Goal: Task Accomplishment & Management: Manage account settings

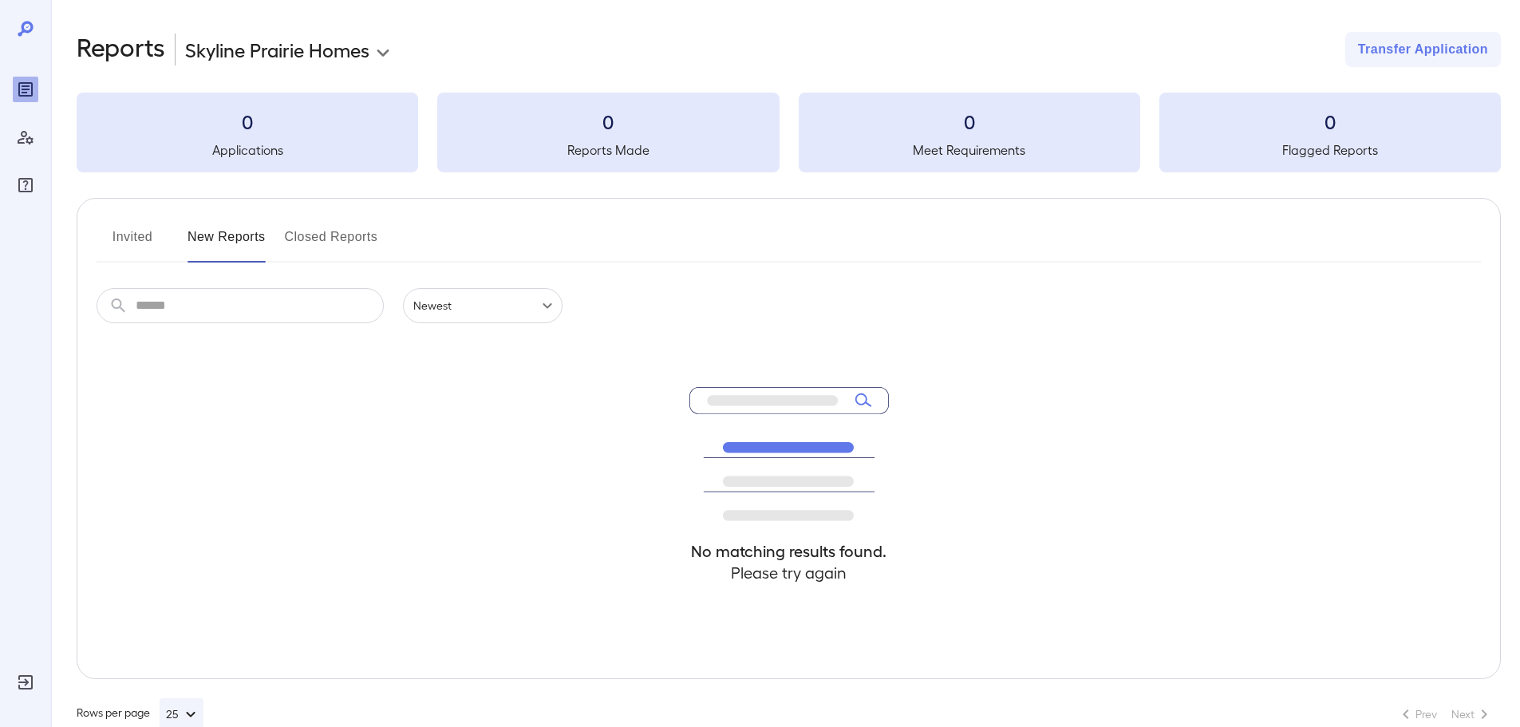
click at [32, 679] on icon "Log Out" at bounding box center [25, 682] width 19 height 19
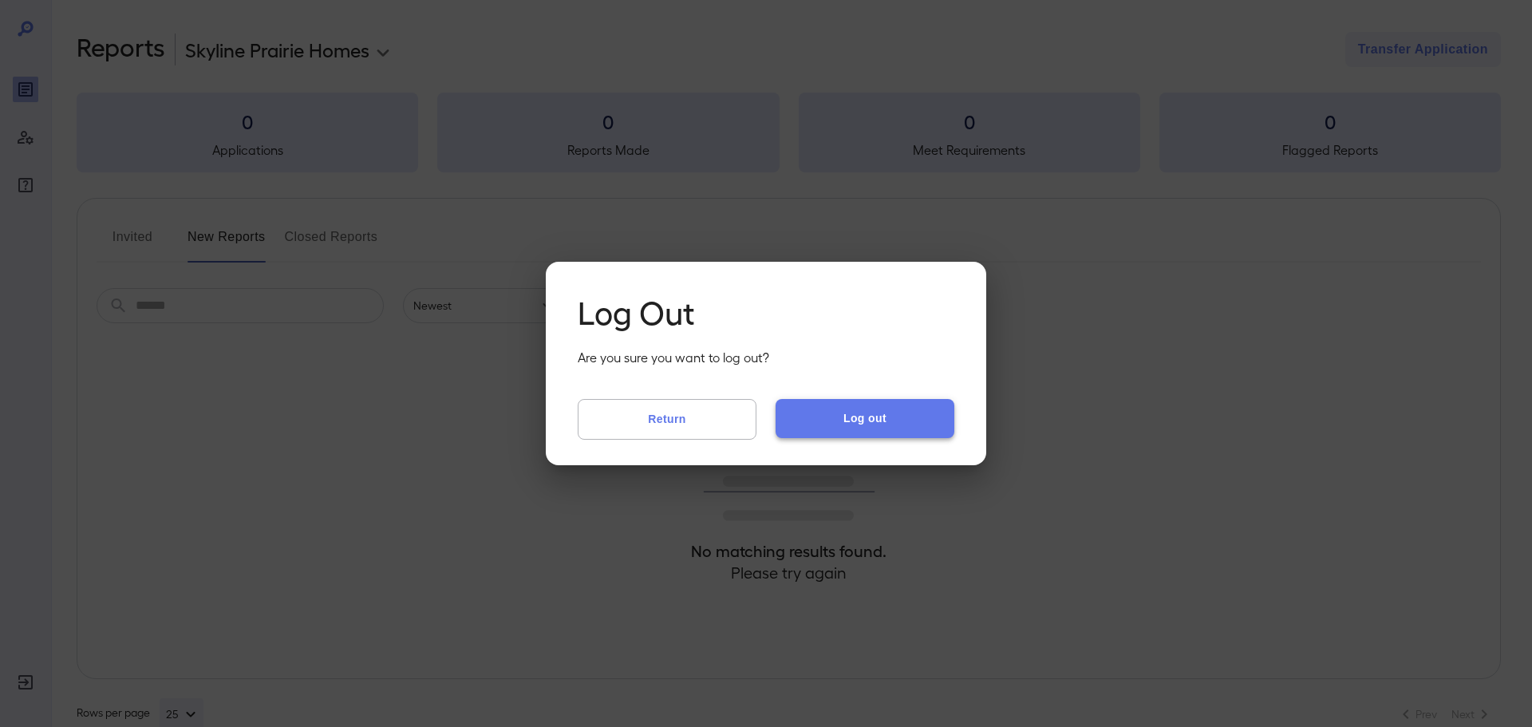
click at [863, 413] on button "Log out" at bounding box center [865, 418] width 179 height 38
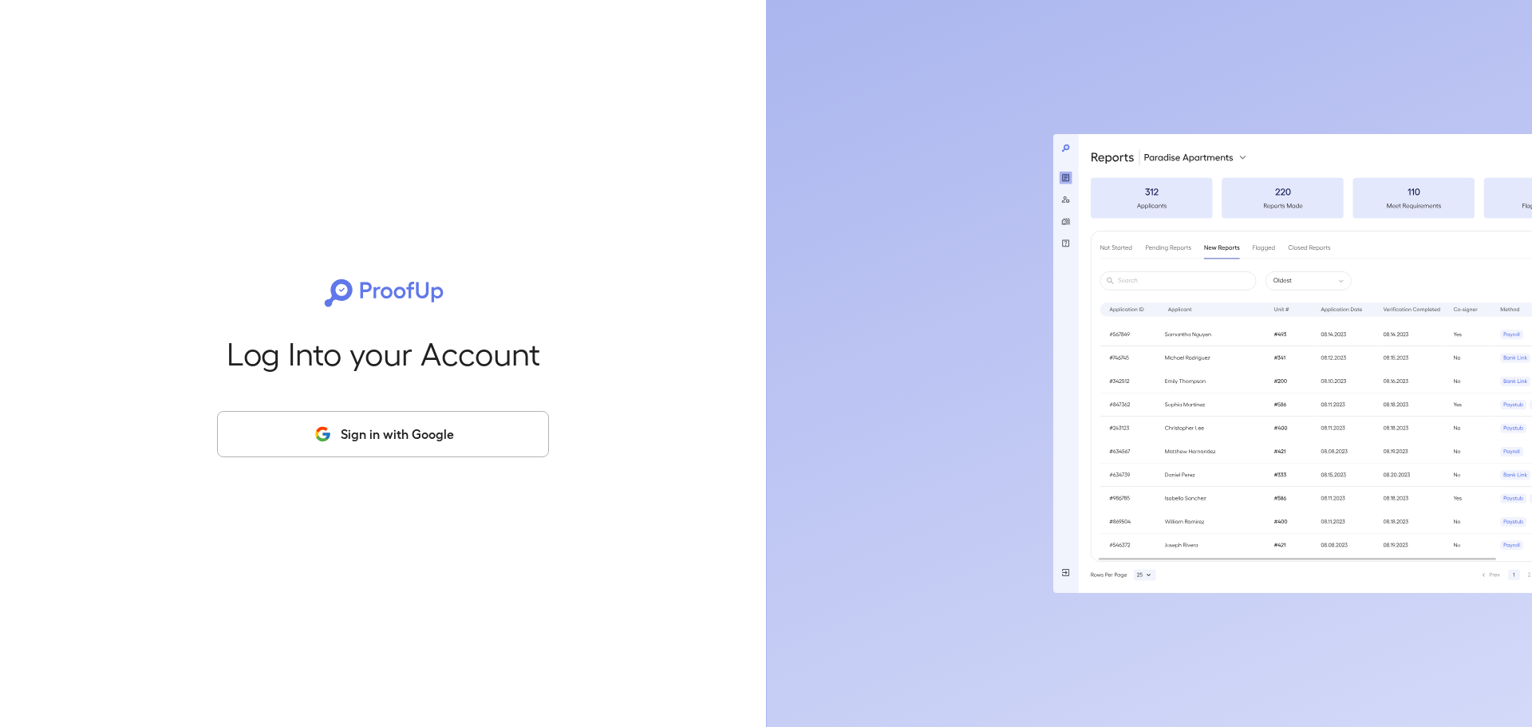
click at [434, 453] on button "Sign in with Google" at bounding box center [383, 434] width 332 height 46
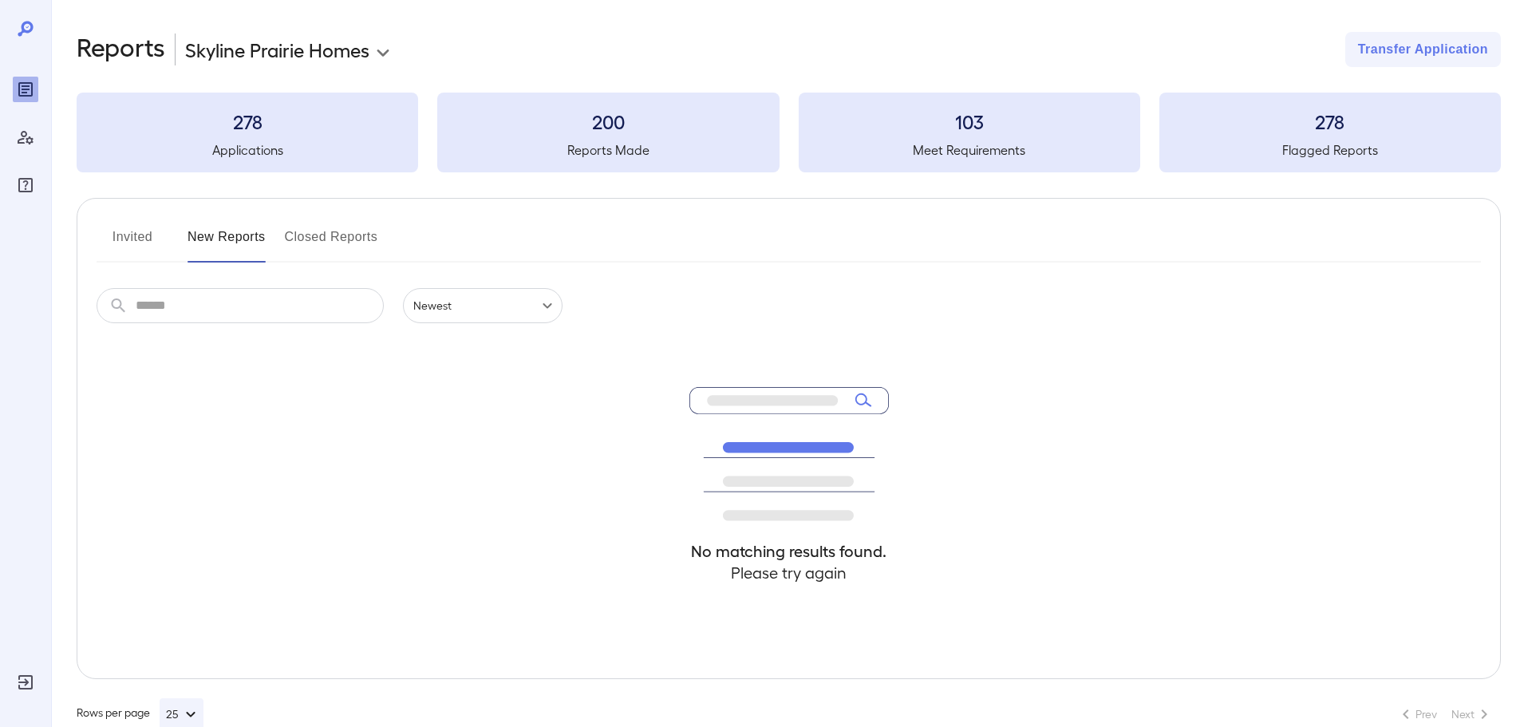
click at [153, 239] on button "Invited" at bounding box center [133, 243] width 72 height 38
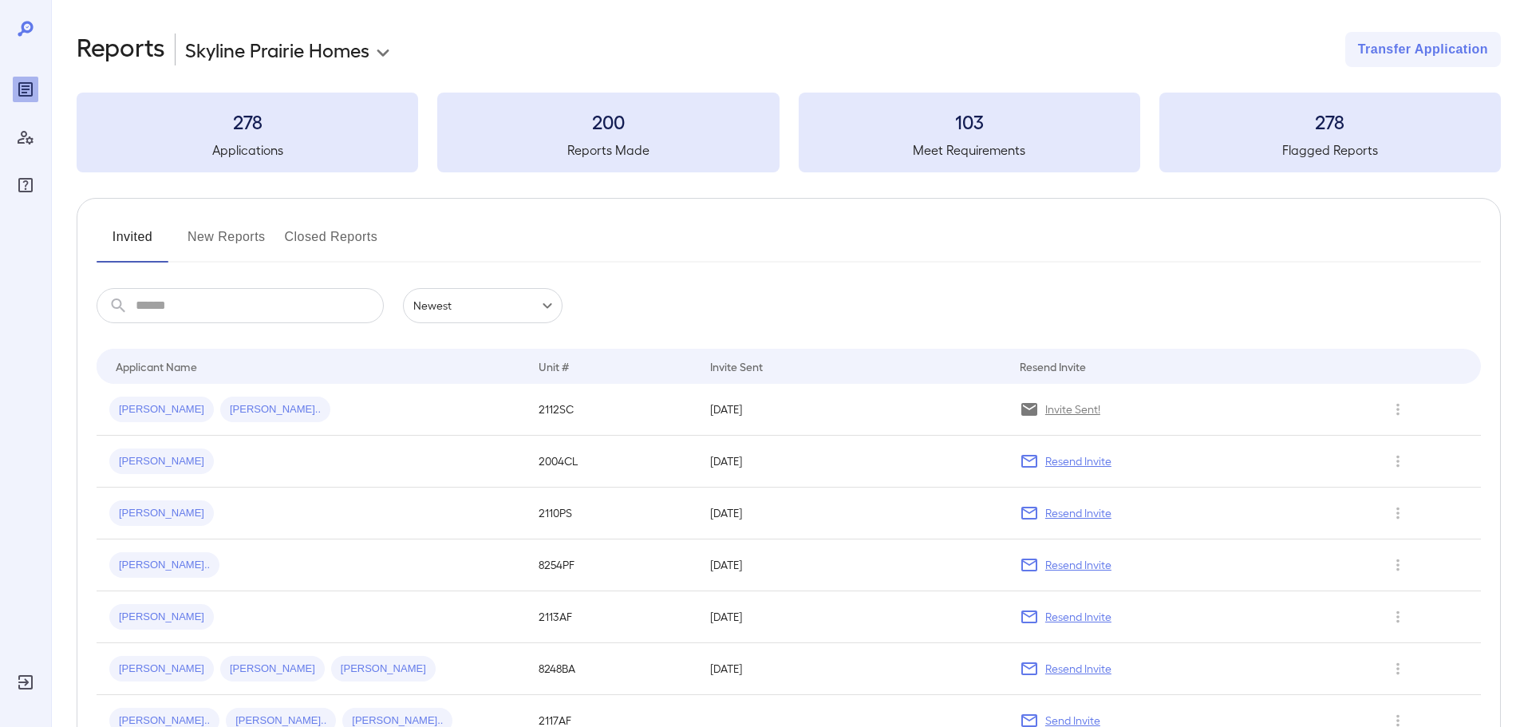
click at [227, 239] on button "New Reports" at bounding box center [227, 243] width 78 height 38
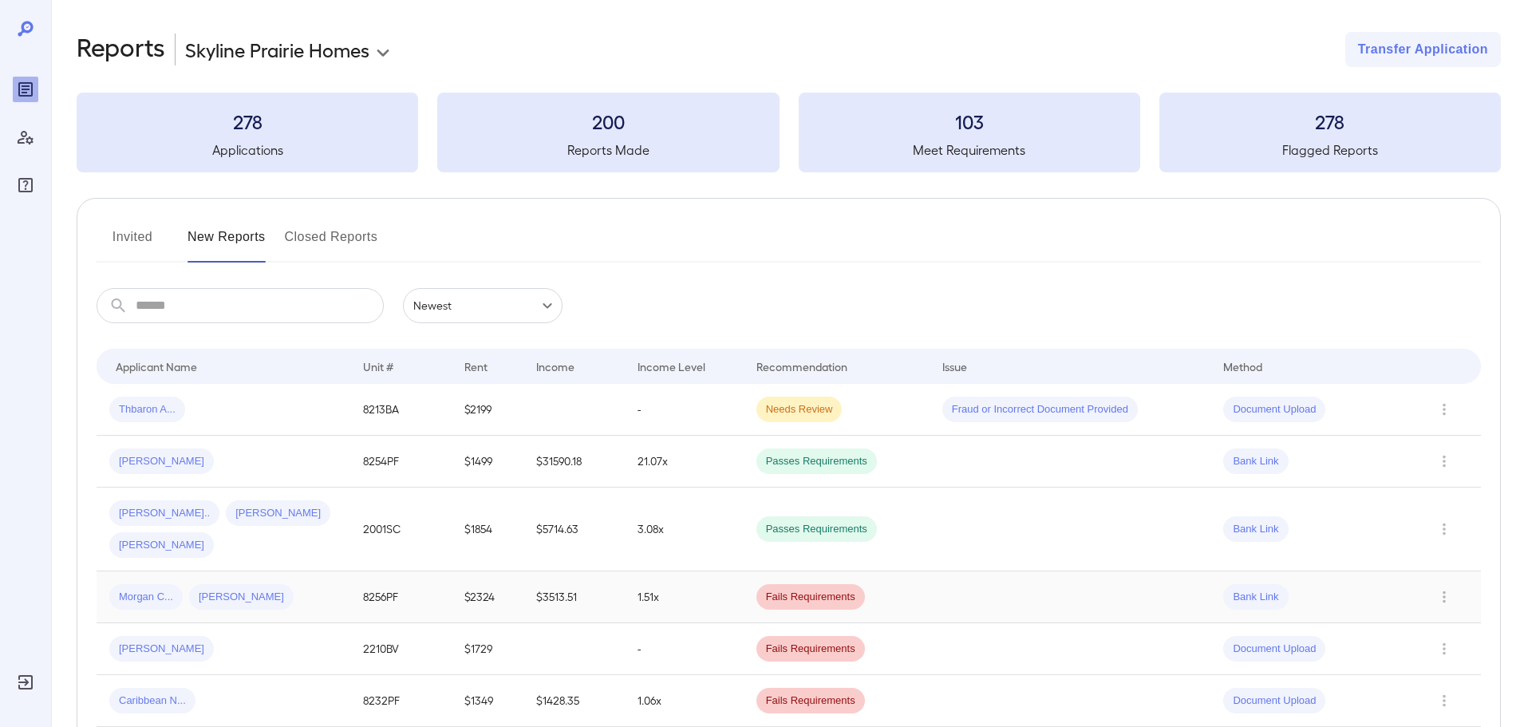
click at [694, 571] on td "1.51x" at bounding box center [684, 597] width 119 height 52
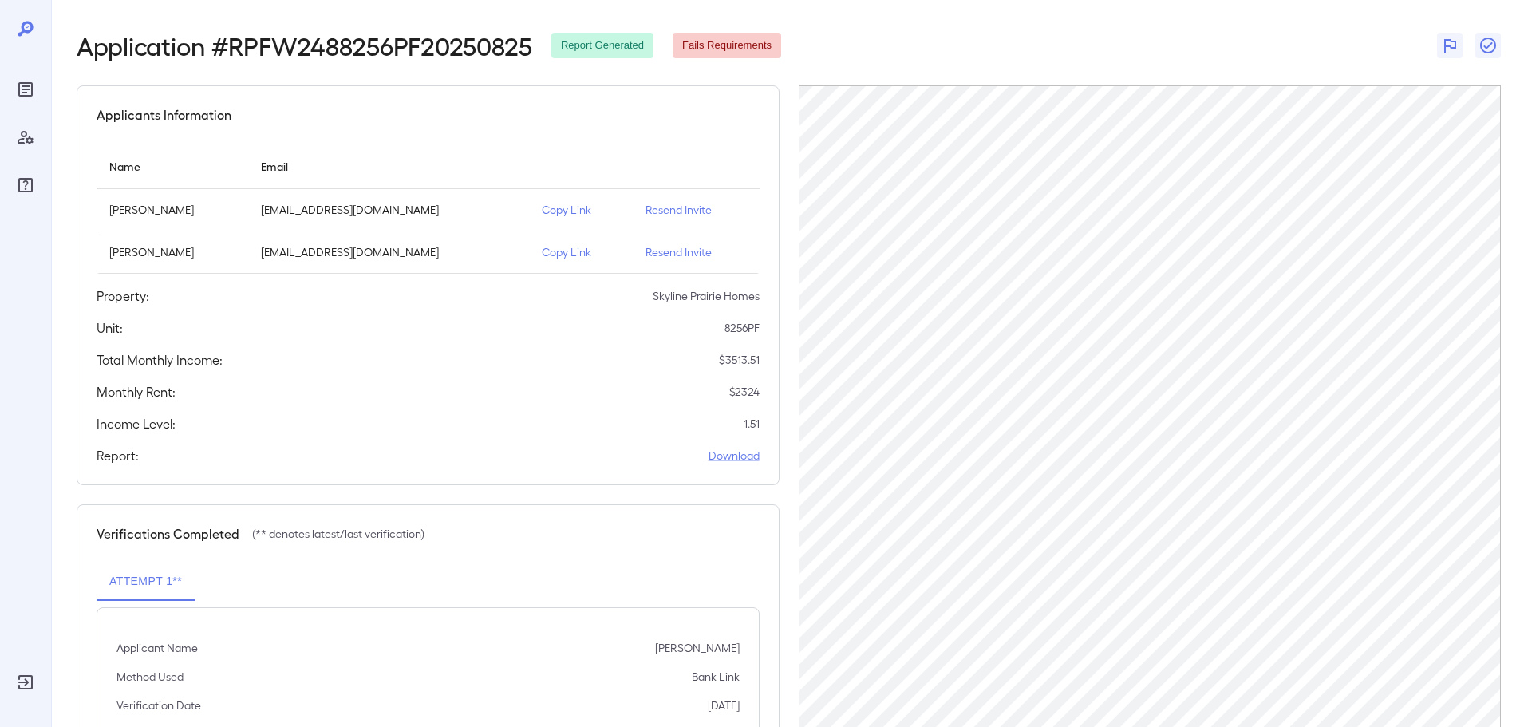
scroll to position [117, 0]
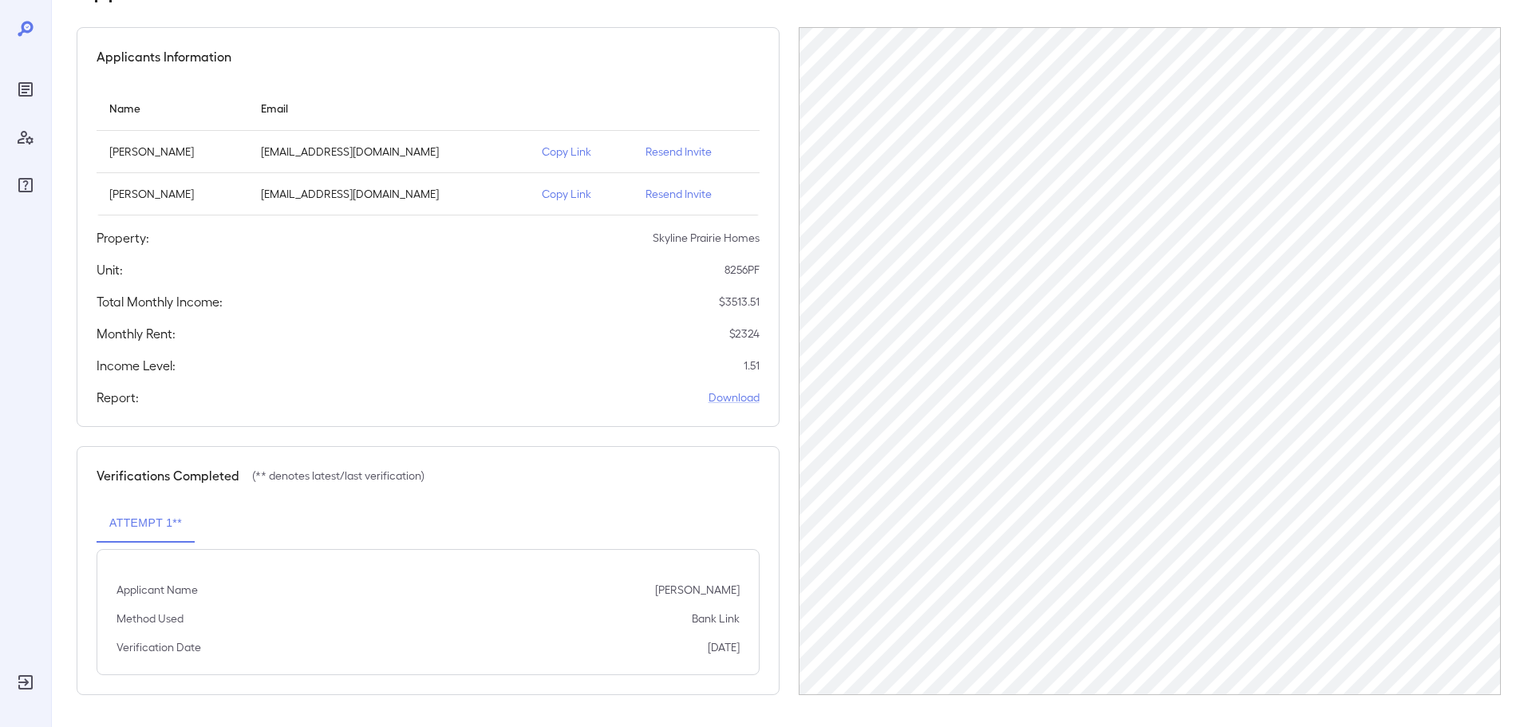
drag, startPoint x: 725, startPoint y: 591, endPoint x: 650, endPoint y: 583, distance: 75.5
click at [669, 587] on p "Breanna Haley Lassetter" at bounding box center [697, 590] width 85 height 16
click at [634, 580] on div "Applicant Name Breanna Haley Lassetter Method Used Bank Link Verification Date …" at bounding box center [428, 612] width 663 height 126
click at [677, 142] on td "Resend Invite" at bounding box center [696, 152] width 127 height 42
click at [682, 155] on p "Resend Invite" at bounding box center [696, 152] width 101 height 16
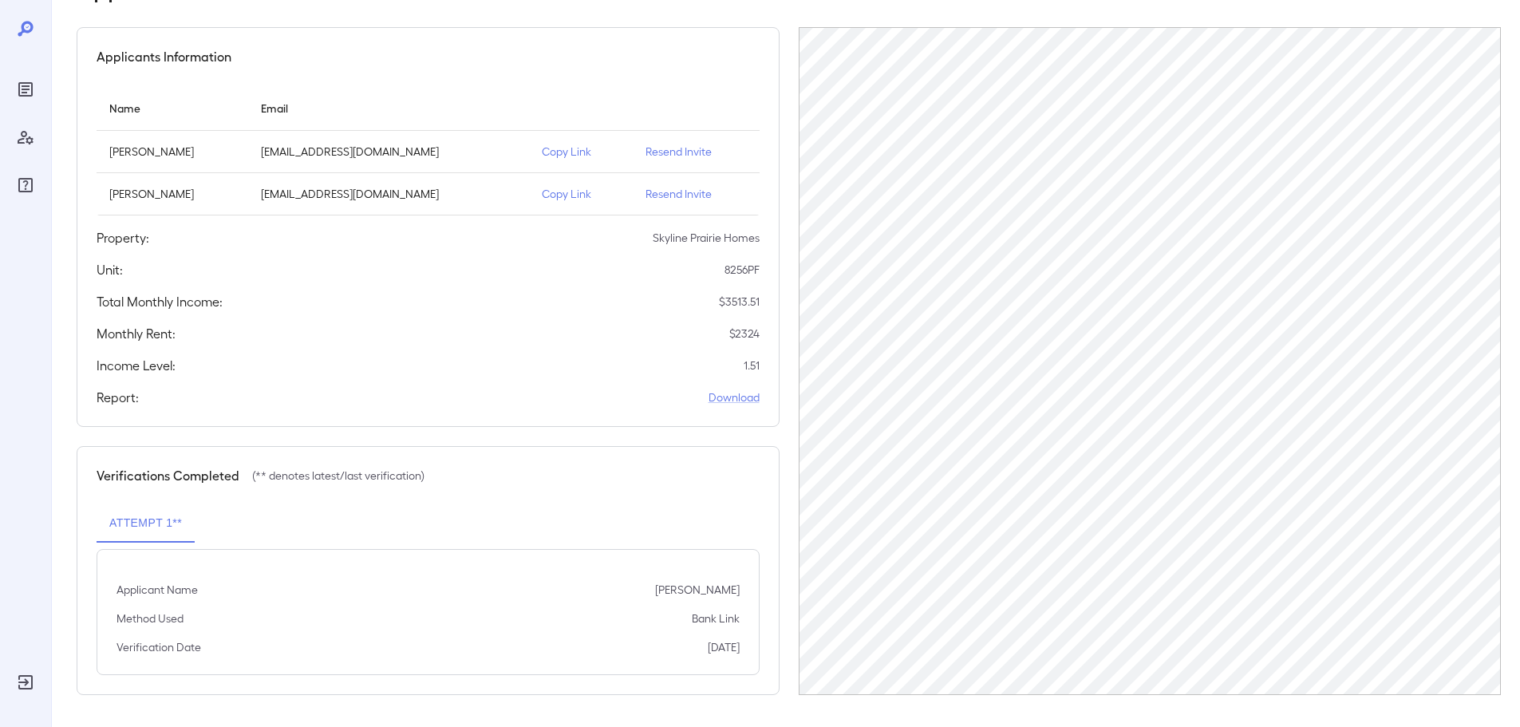
click at [684, 152] on p "Resend Invite" at bounding box center [696, 152] width 101 height 16
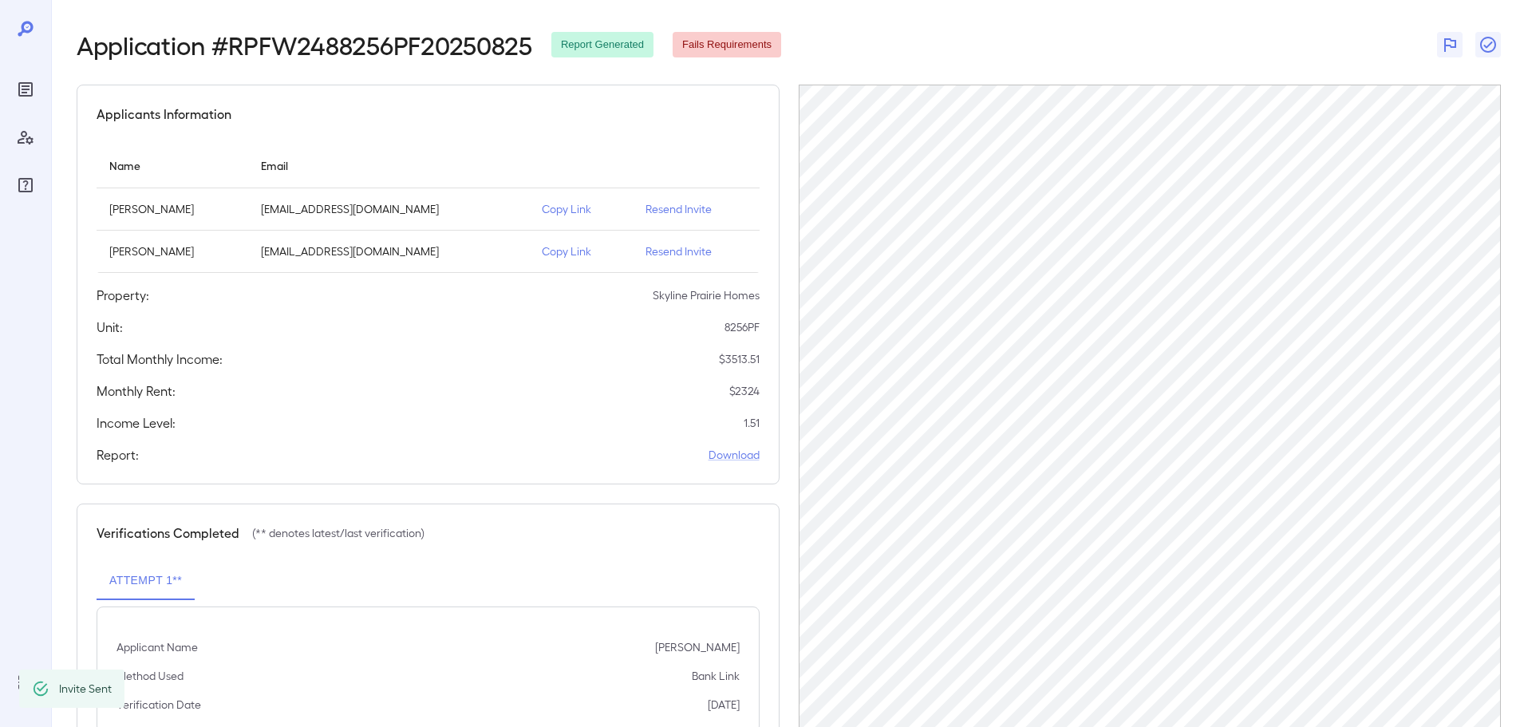
scroll to position [0, 0]
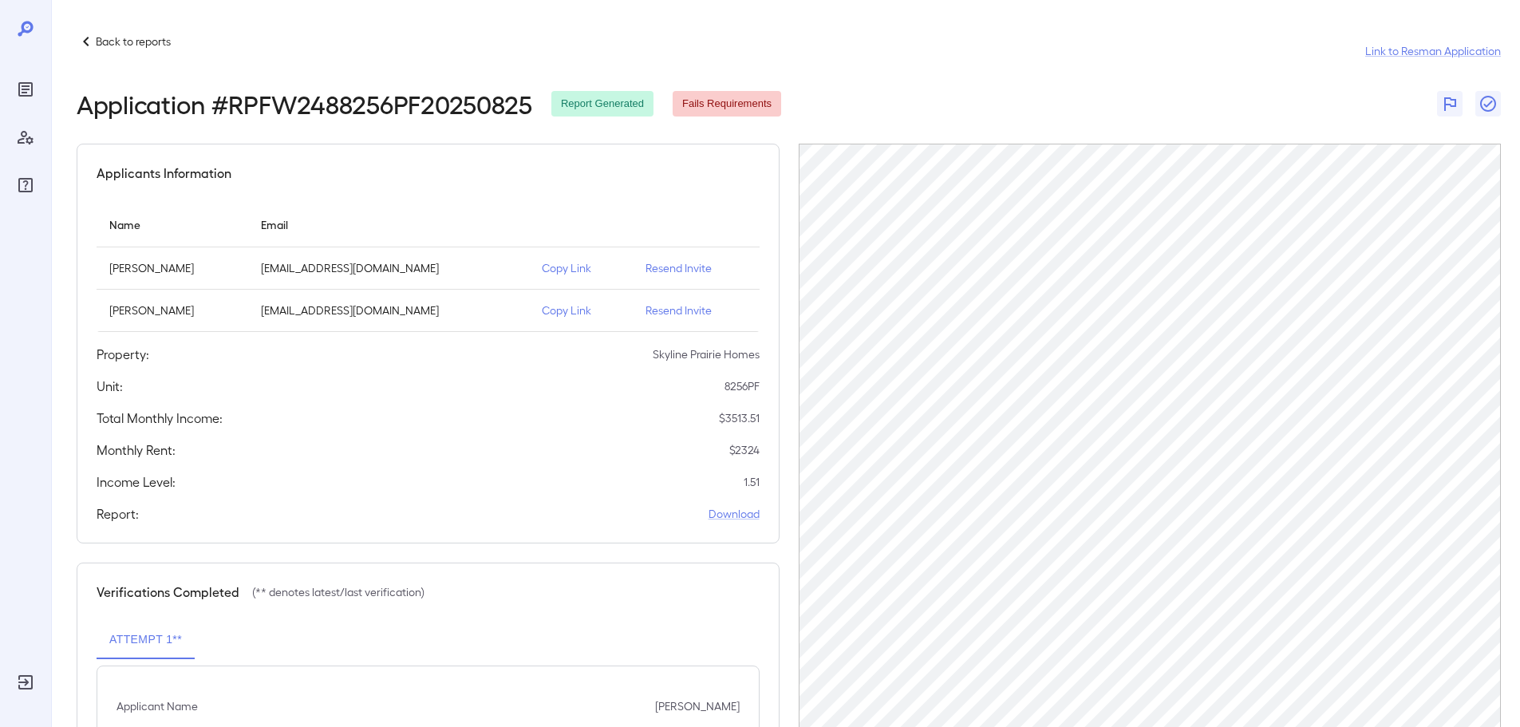
click at [116, 40] on p "Back to reports" at bounding box center [133, 42] width 75 height 16
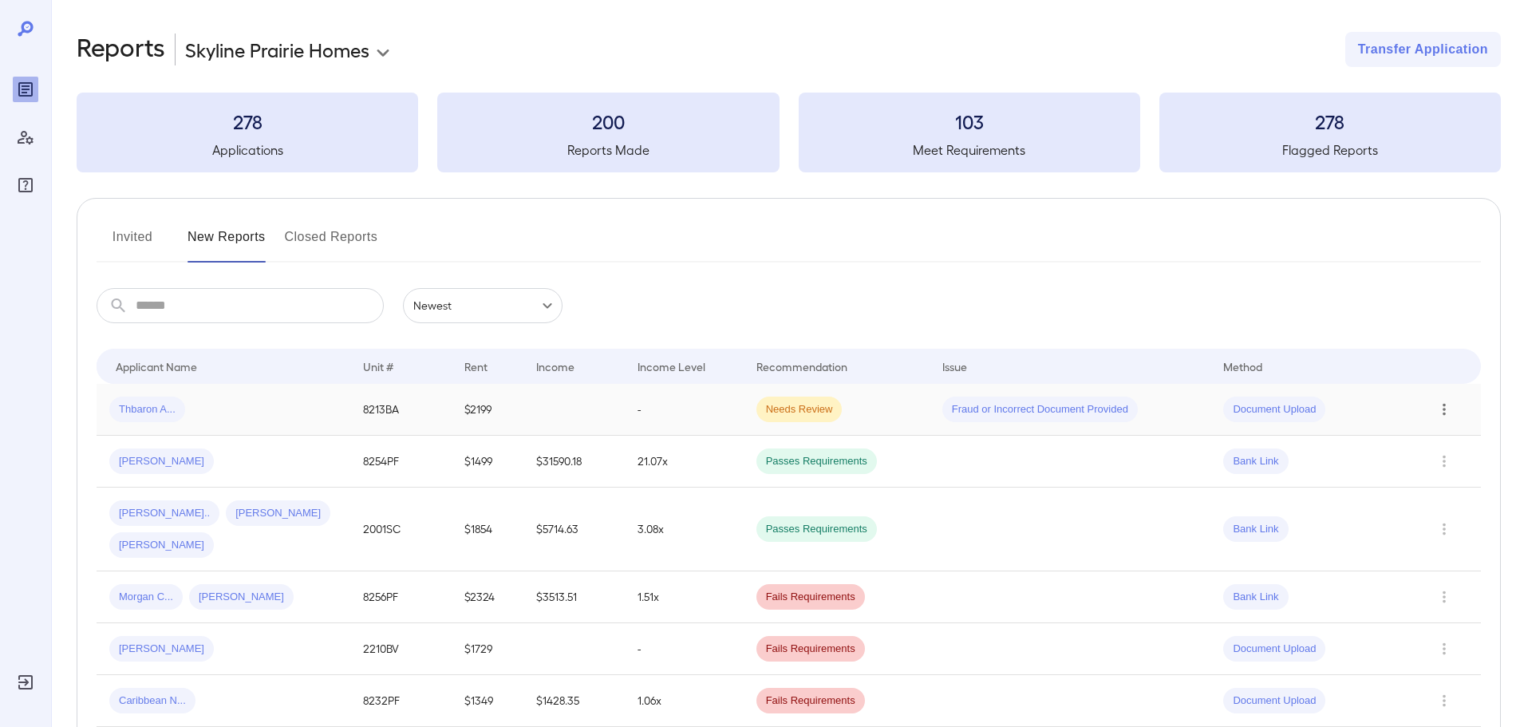
click at [1450, 411] on icon "Row Actions" at bounding box center [1445, 409] width 18 height 19
click at [1479, 516] on li "Close Report" at bounding box center [1456, 518] width 126 height 26
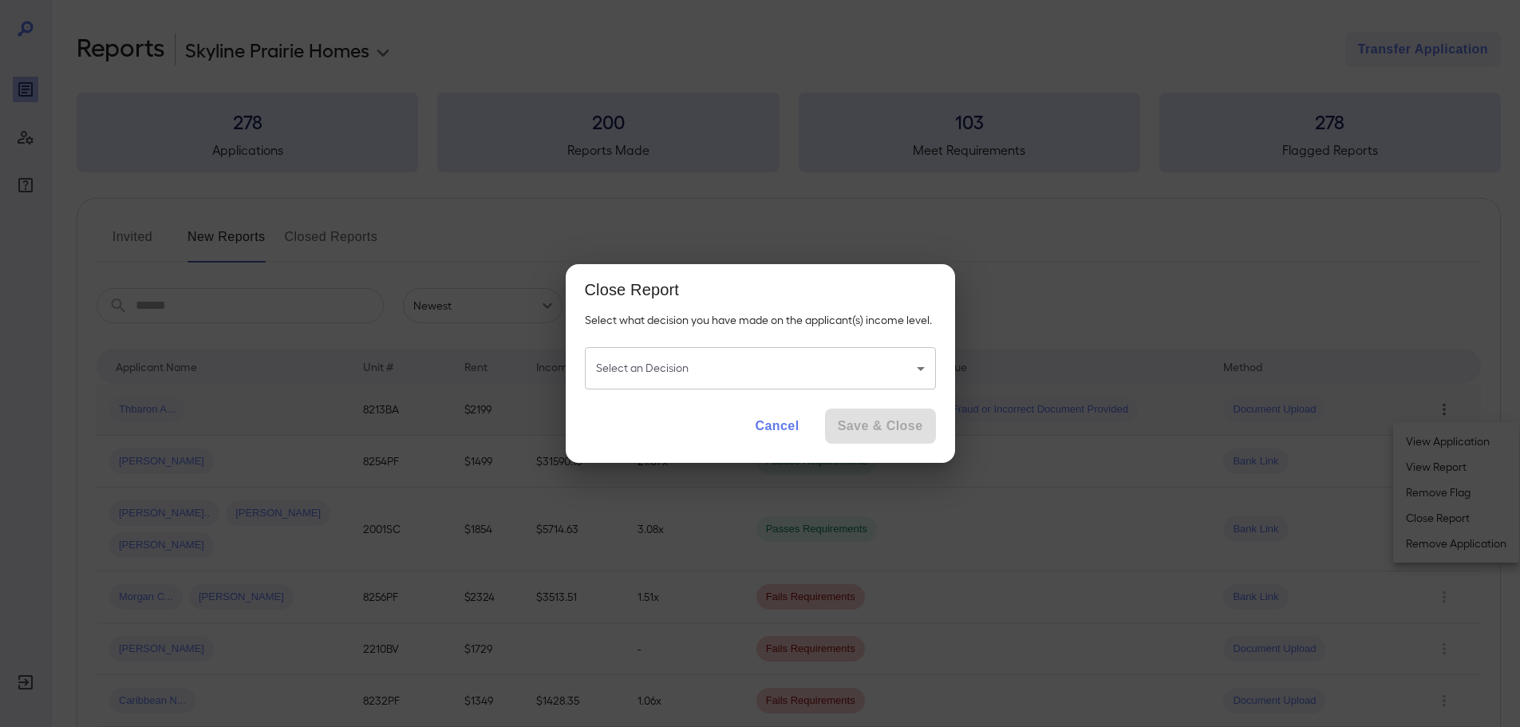
click at [847, 358] on body "**********" at bounding box center [760, 363] width 1520 height 727
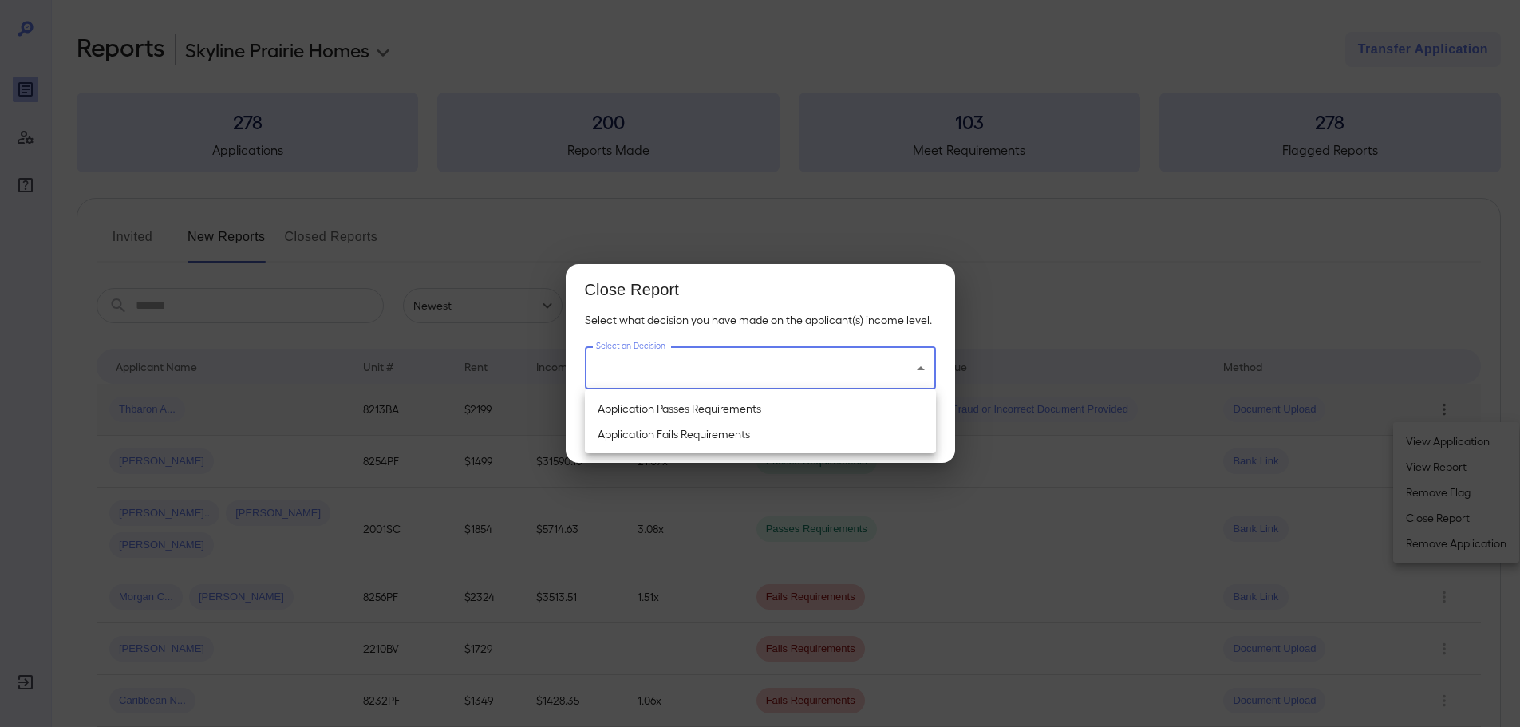
click at [785, 436] on li "Application Fails Requirements" at bounding box center [760, 434] width 351 height 26
type input "**********"
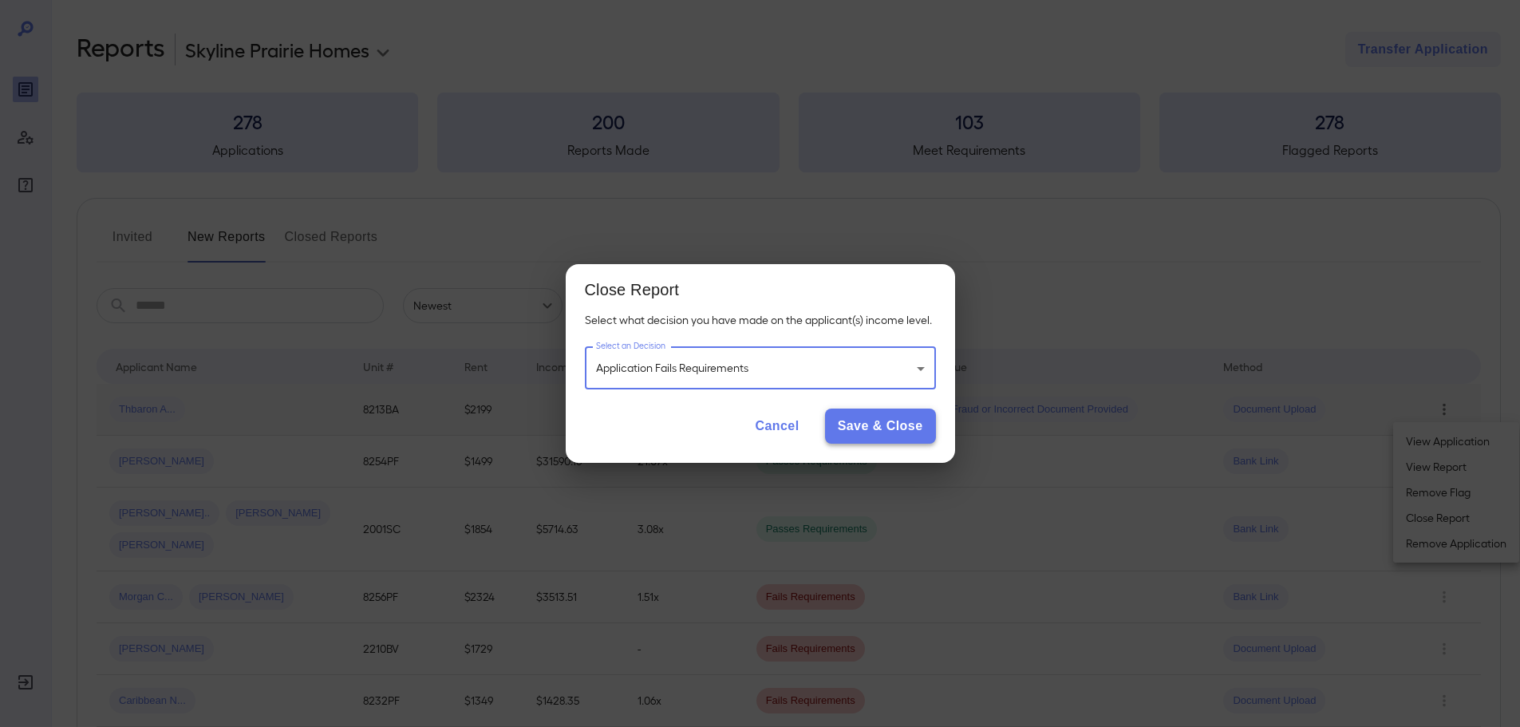
click at [907, 441] on button "Save & Close" at bounding box center [880, 426] width 111 height 35
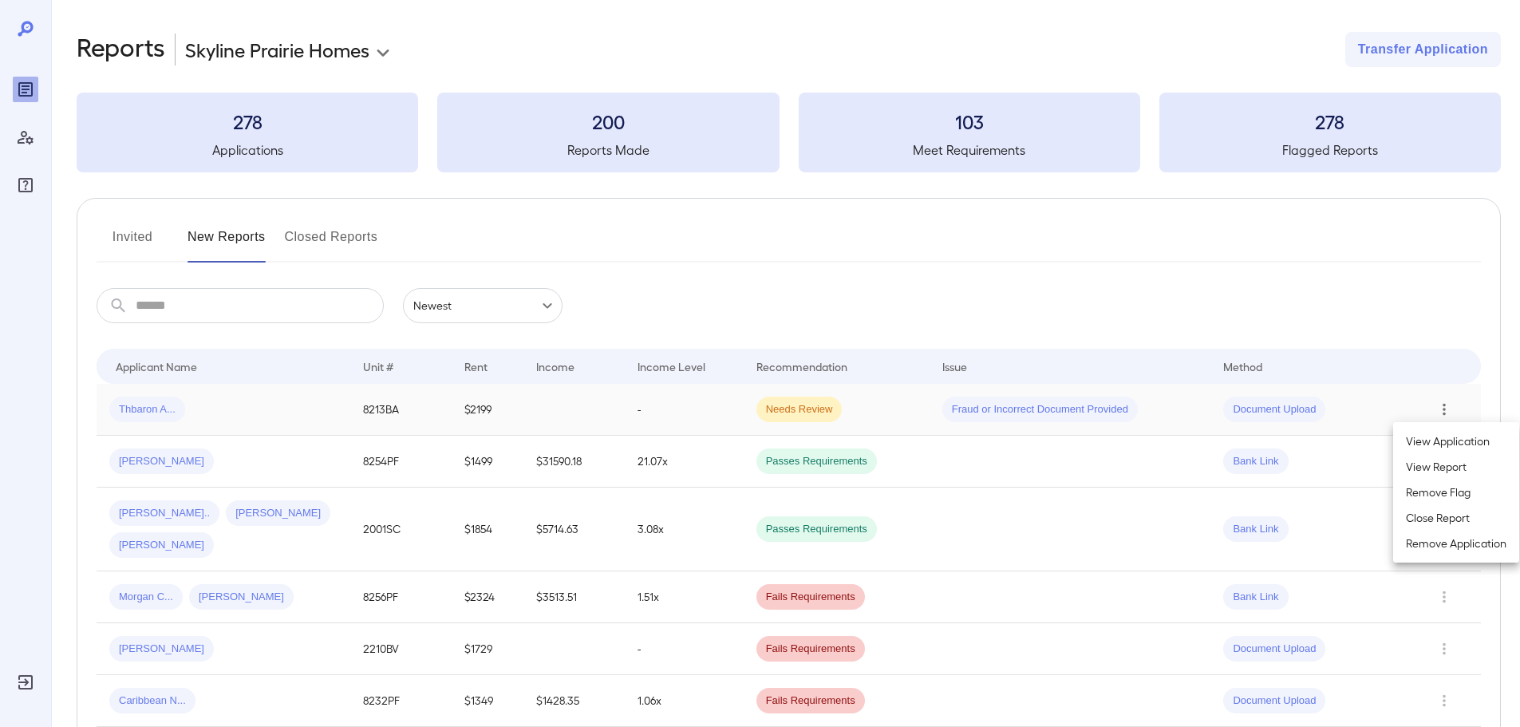
click at [676, 457] on div at bounding box center [760, 363] width 1520 height 727
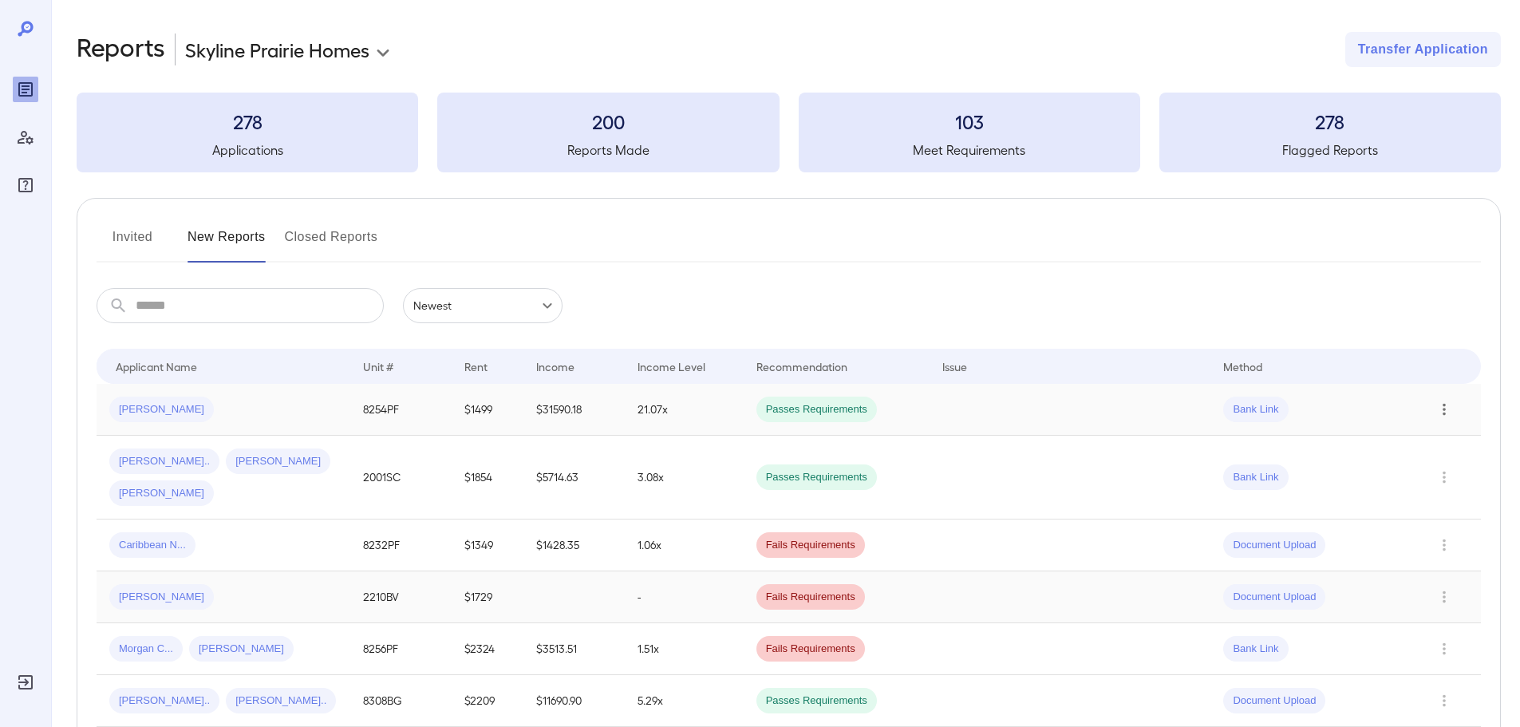
click at [180, 584] on div "[PERSON_NAME]" at bounding box center [223, 597] width 228 height 26
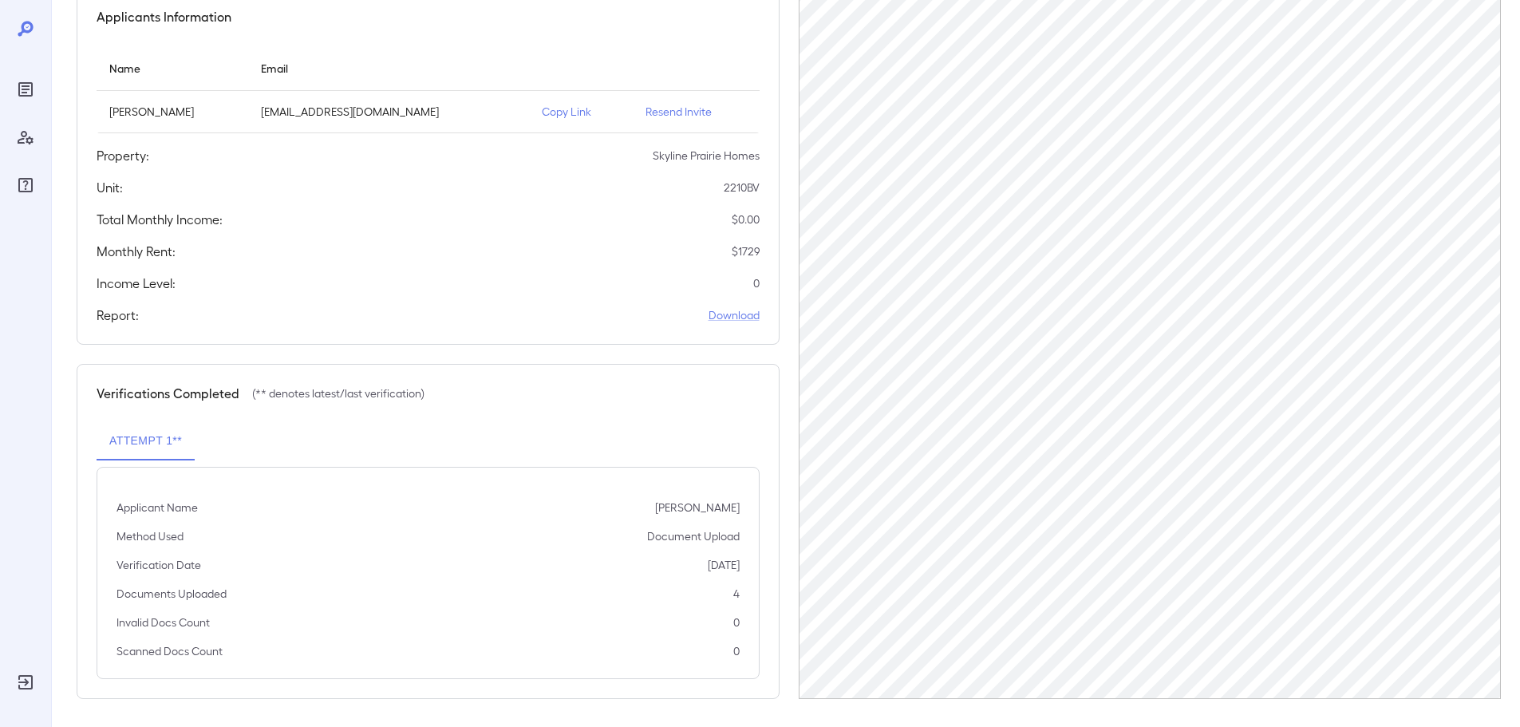
scroll to position [160, 0]
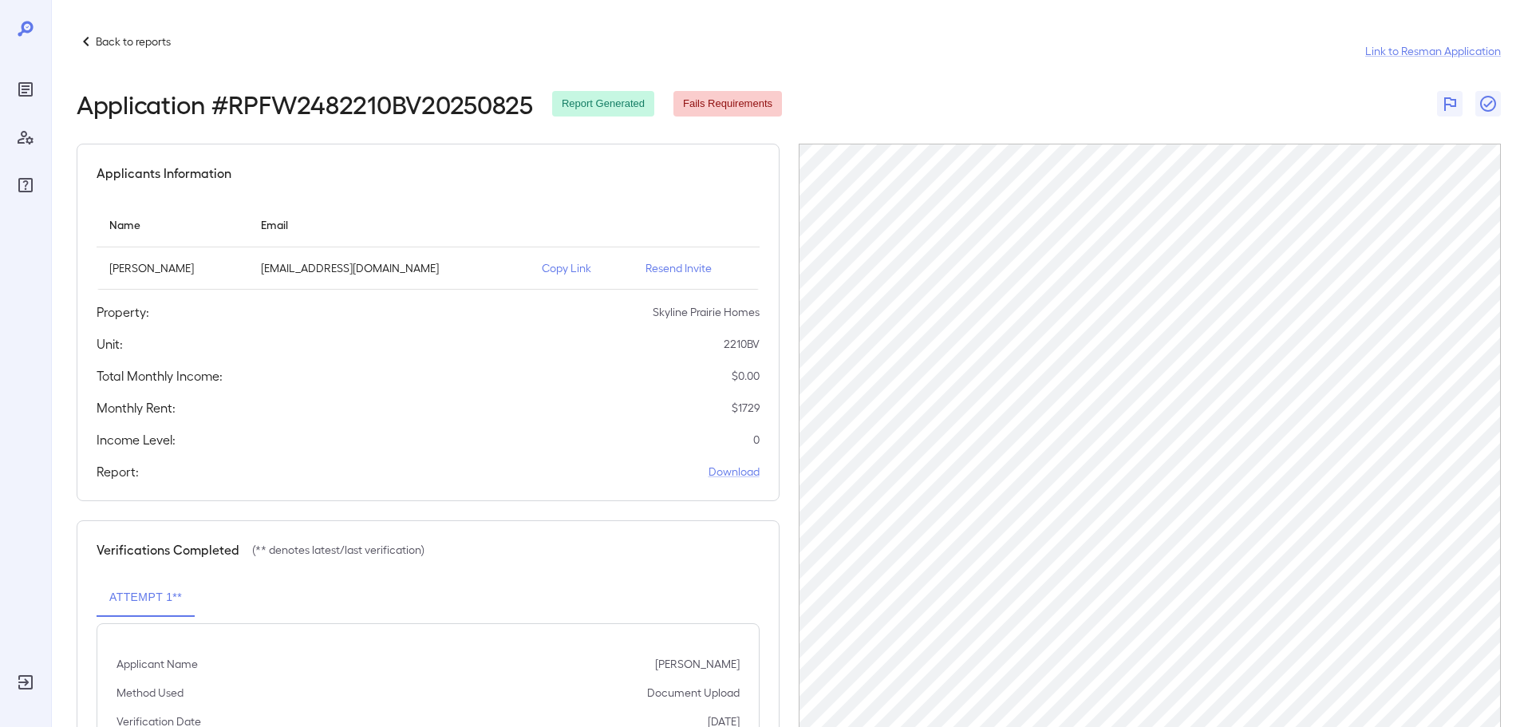
click at [109, 42] on p "Back to reports" at bounding box center [133, 42] width 75 height 16
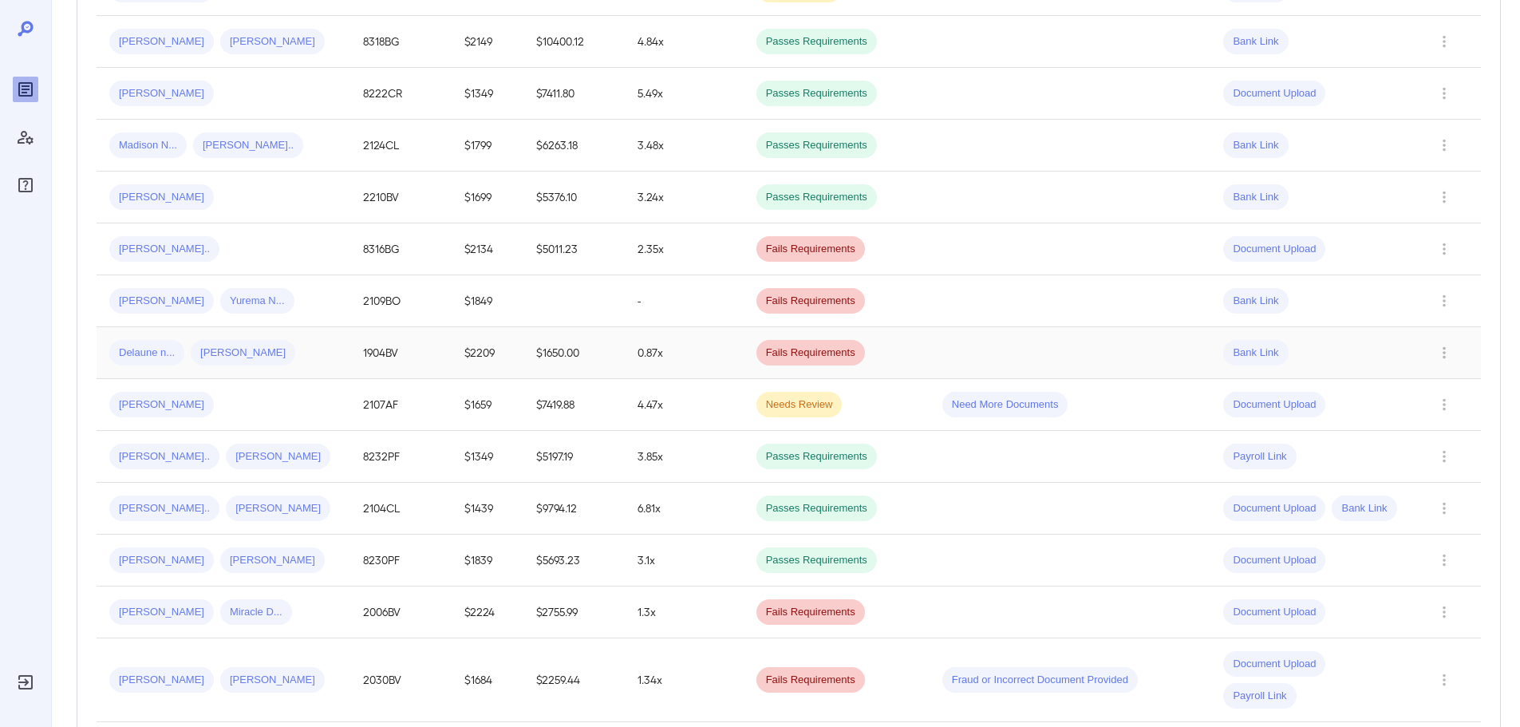
scroll to position [1069, 0]
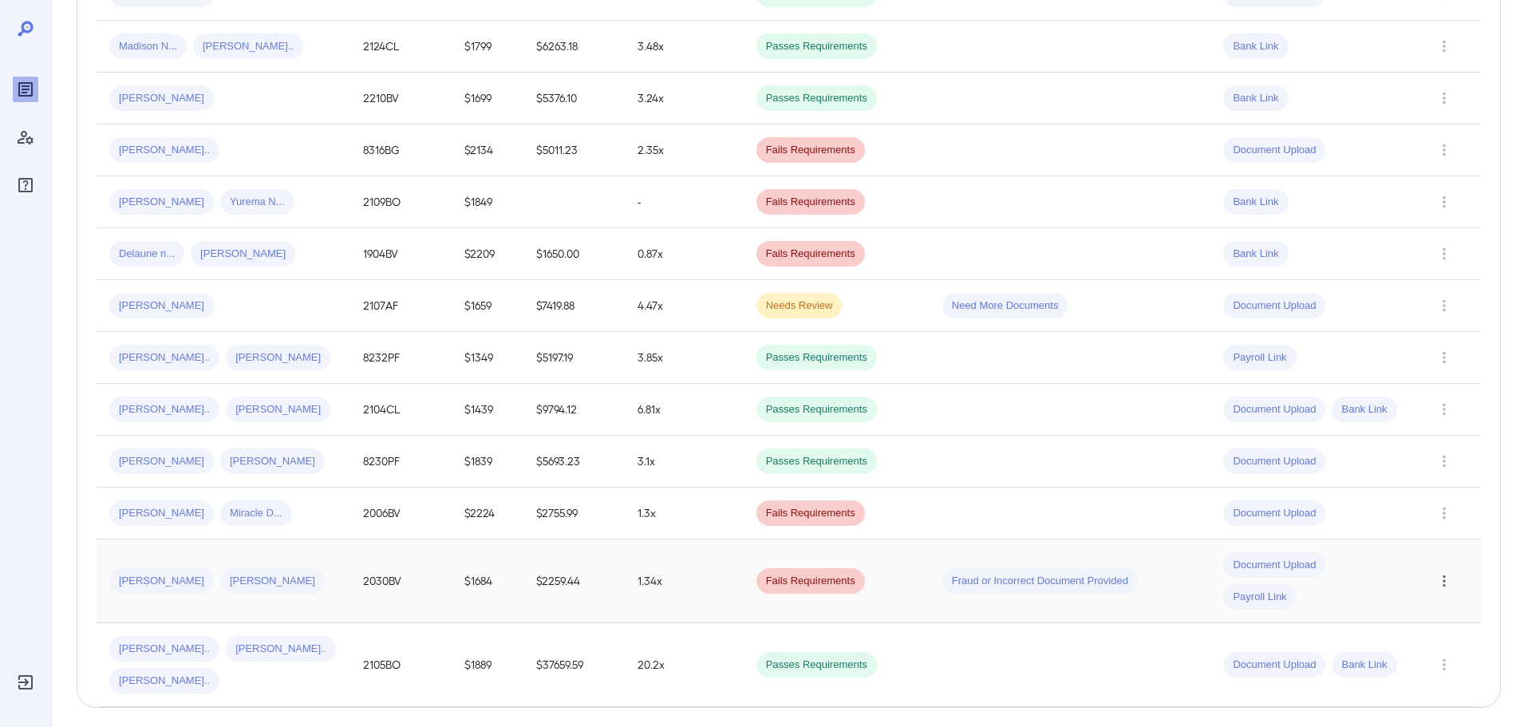
click at [1449, 568] on button "Row Actions" at bounding box center [1445, 581] width 26 height 26
click at [1432, 657] on li "Close Report" at bounding box center [1456, 658] width 126 height 26
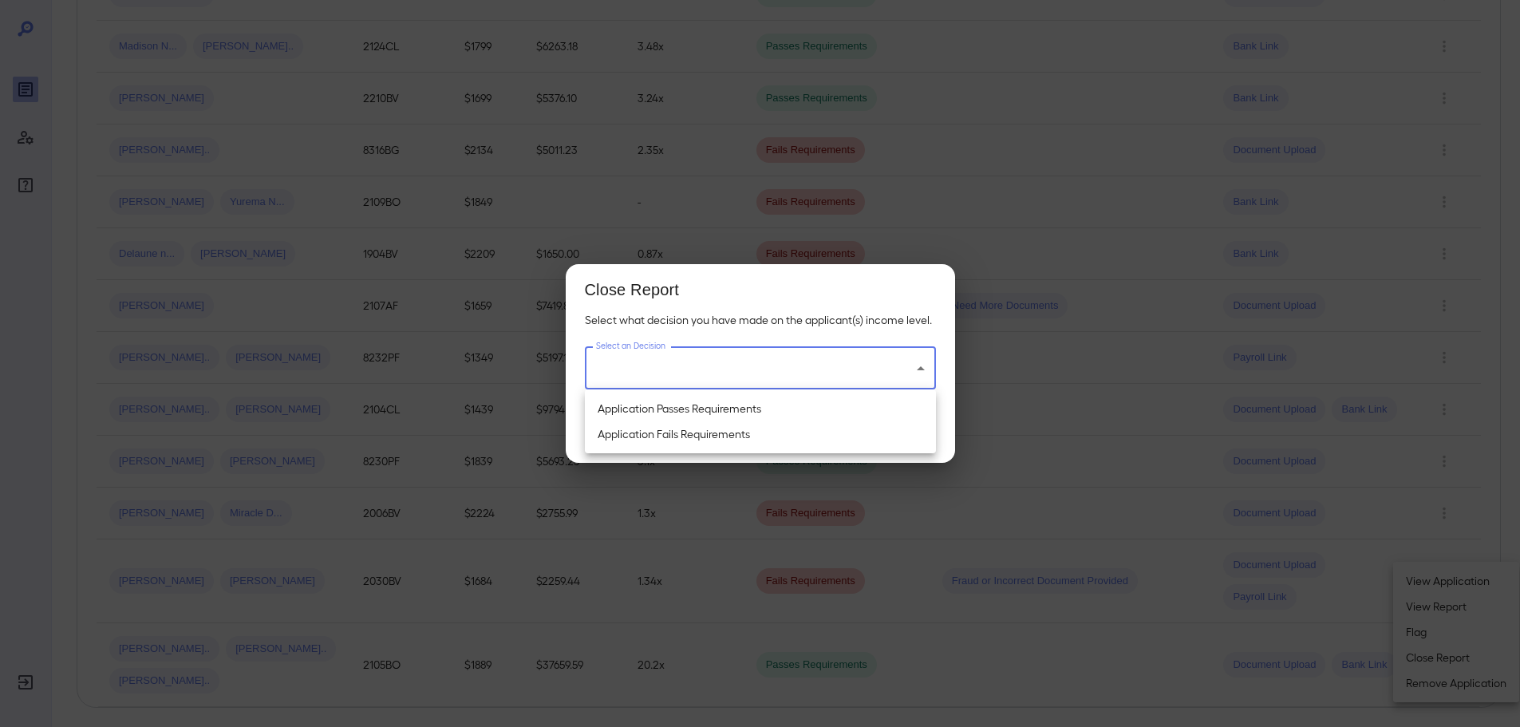
click at [769, 412] on li "Application Passes Requirements" at bounding box center [760, 409] width 351 height 26
type input "**********"
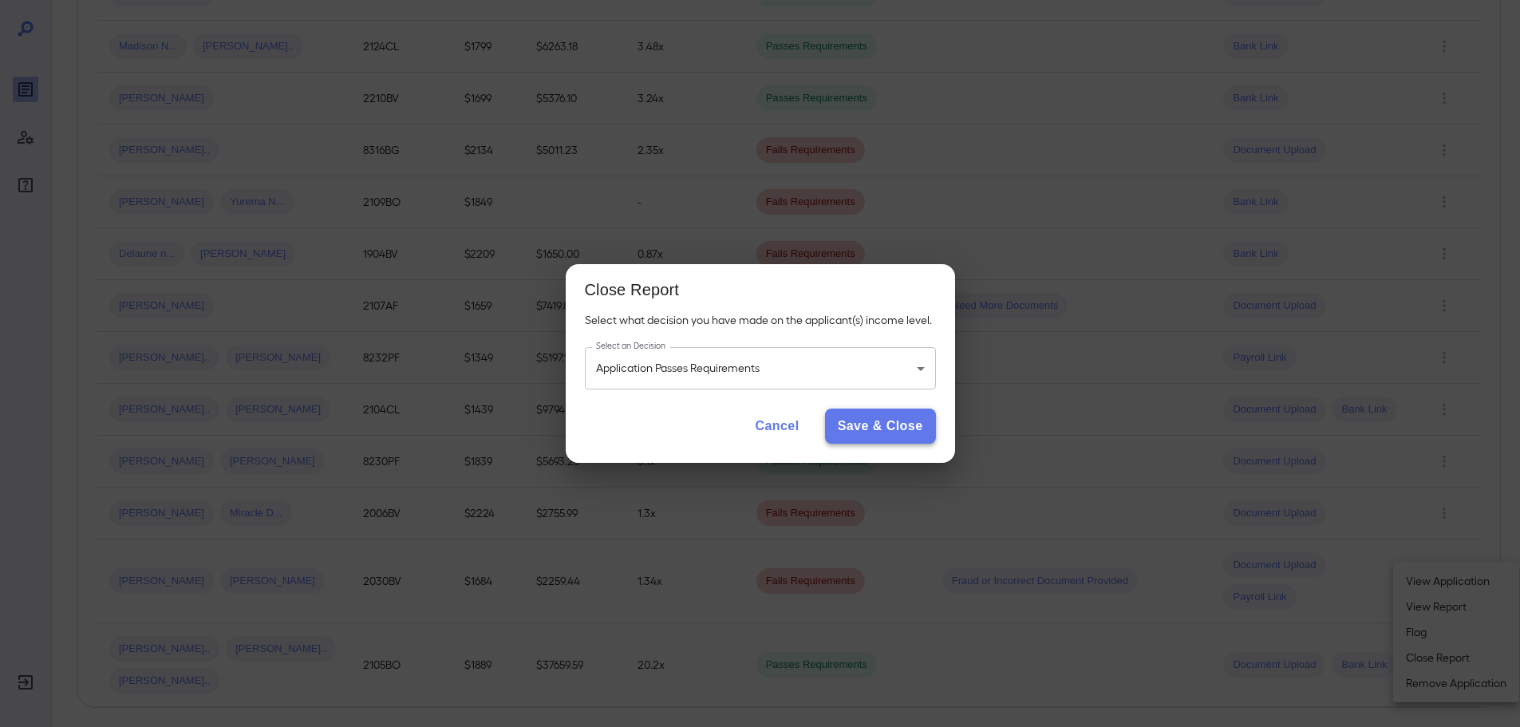
click at [898, 443] on button "Save & Close" at bounding box center [880, 426] width 111 height 35
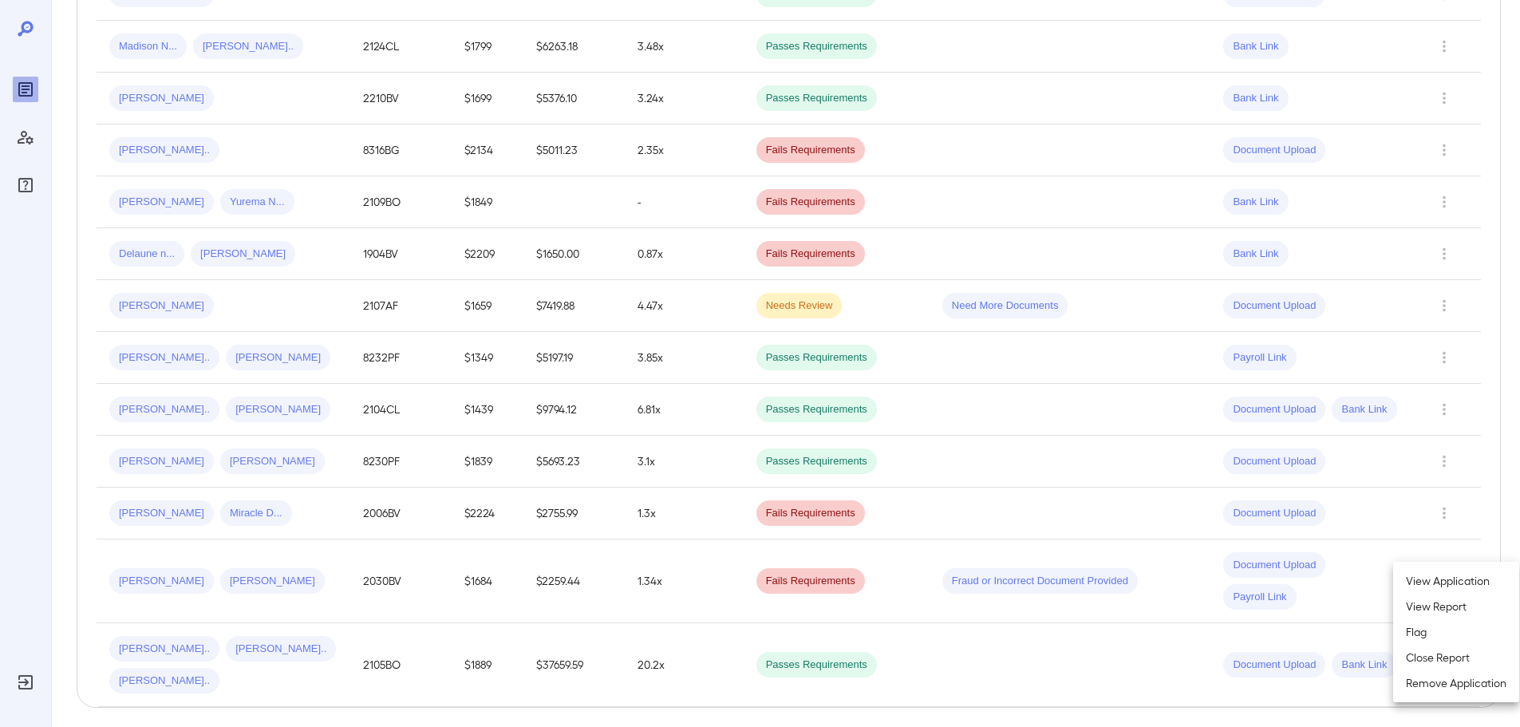
scroll to position [1037, 0]
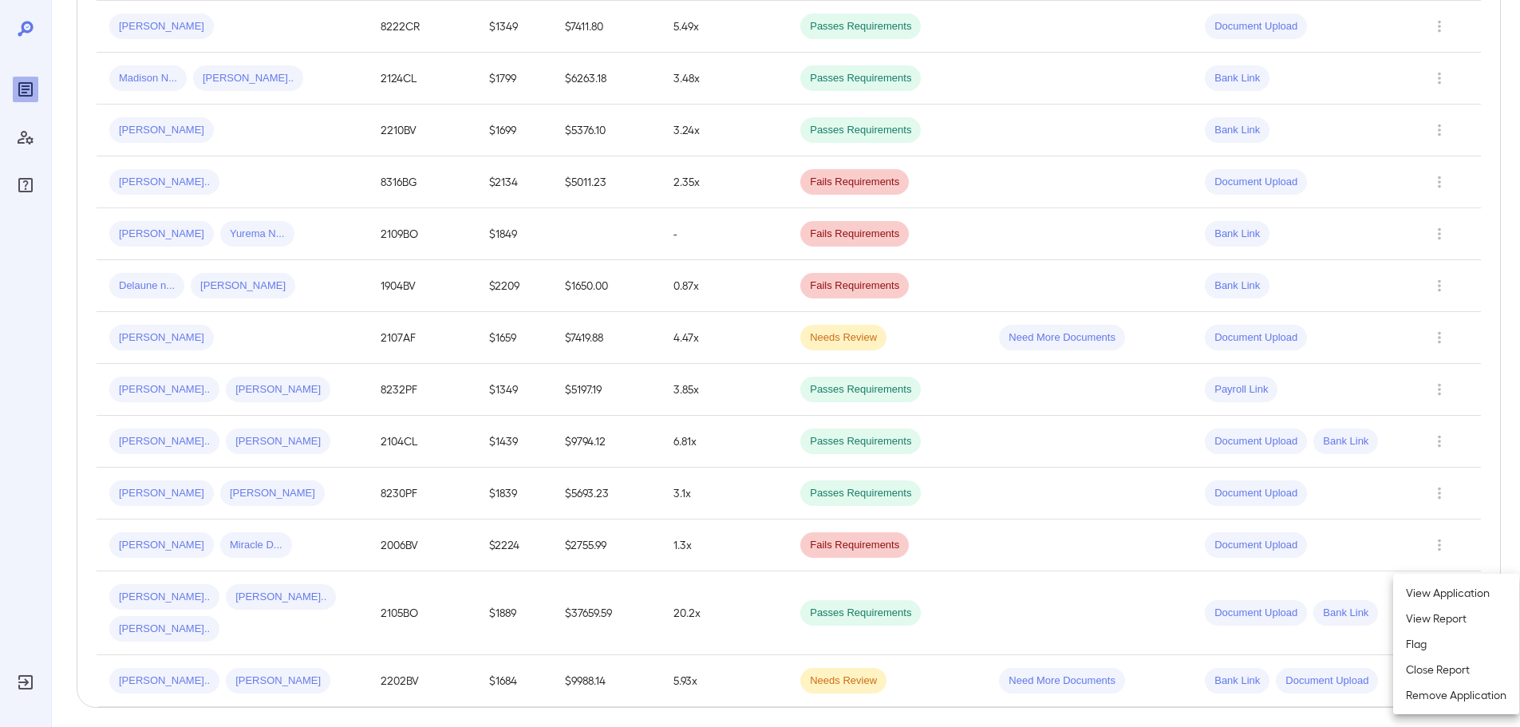
click at [1445, 255] on div at bounding box center [760, 363] width 1520 height 727
click at [1451, 221] on button "Row Actions" at bounding box center [1440, 234] width 26 height 26
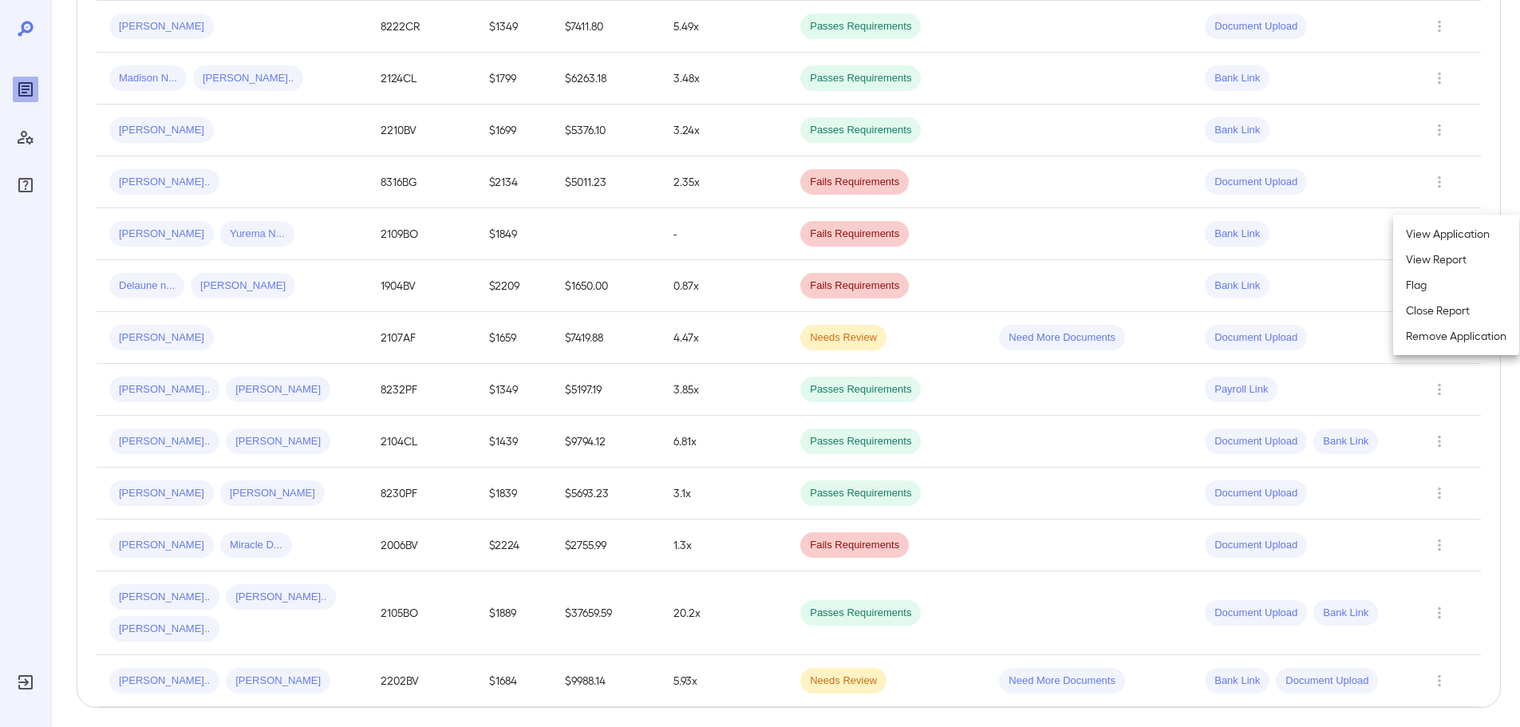
click at [1441, 308] on li "Close Report" at bounding box center [1456, 311] width 126 height 26
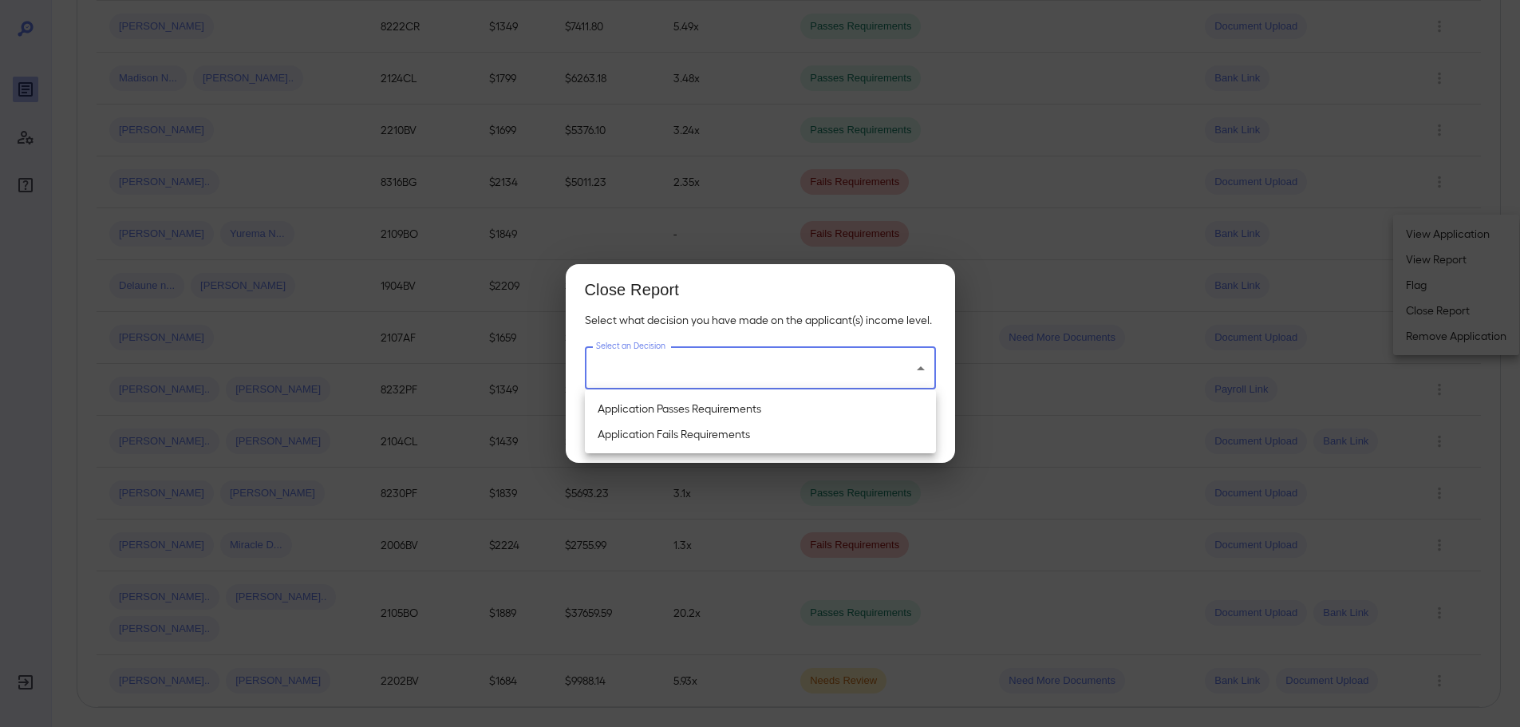
drag, startPoint x: 720, startPoint y: 411, endPoint x: 730, endPoint y: 407, distance: 11.1
click at [721, 411] on li "Application Passes Requirements" at bounding box center [760, 409] width 351 height 26
type input "**********"
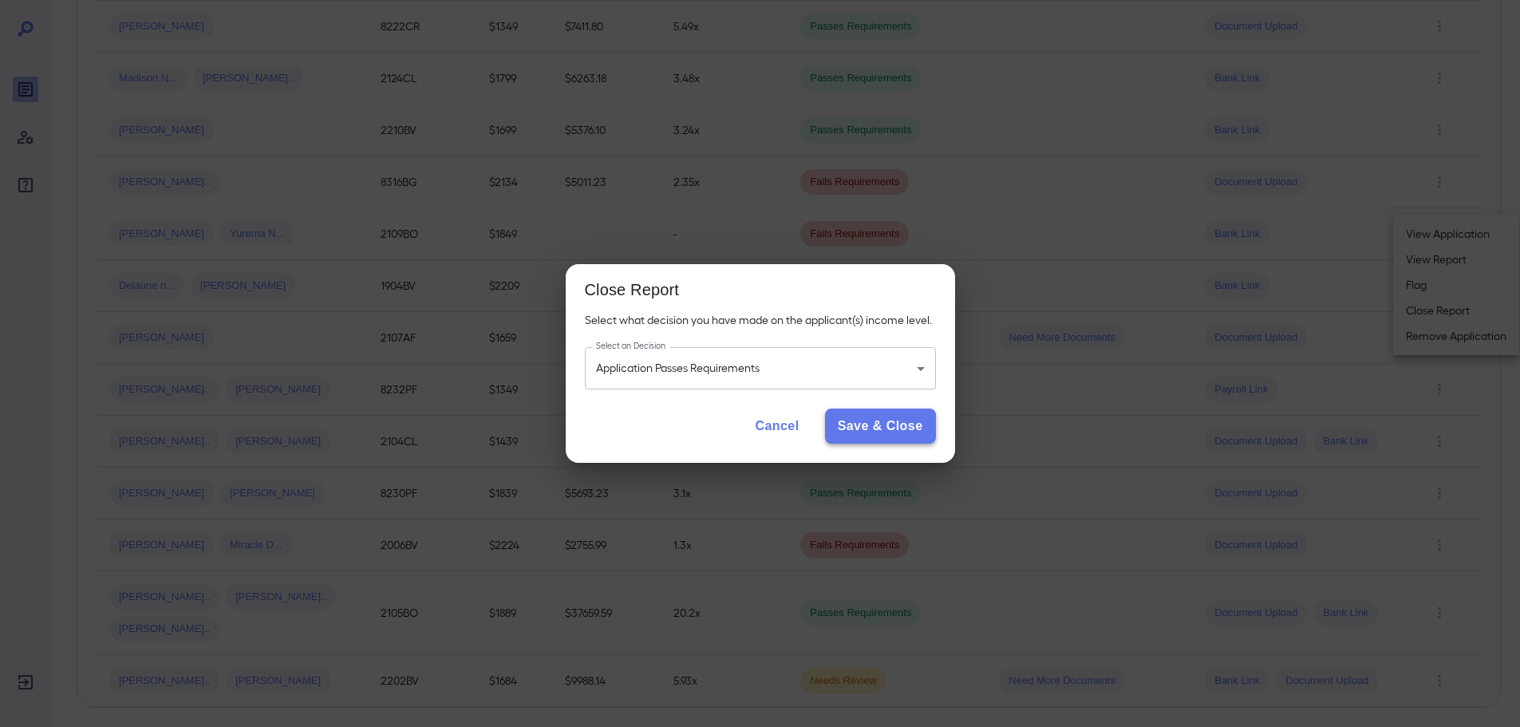
click at [866, 428] on button "Save & Close" at bounding box center [880, 426] width 111 height 35
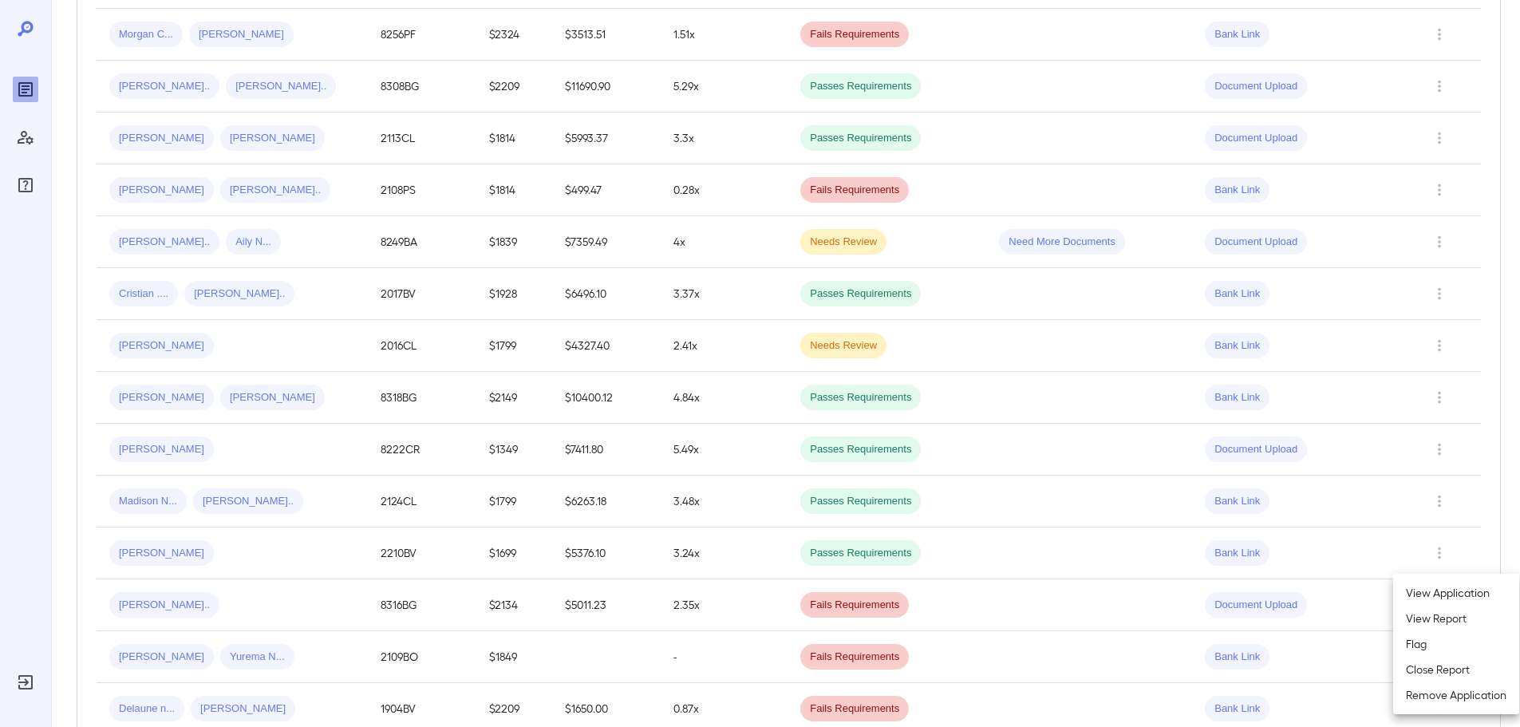
scroll to position [638, 0]
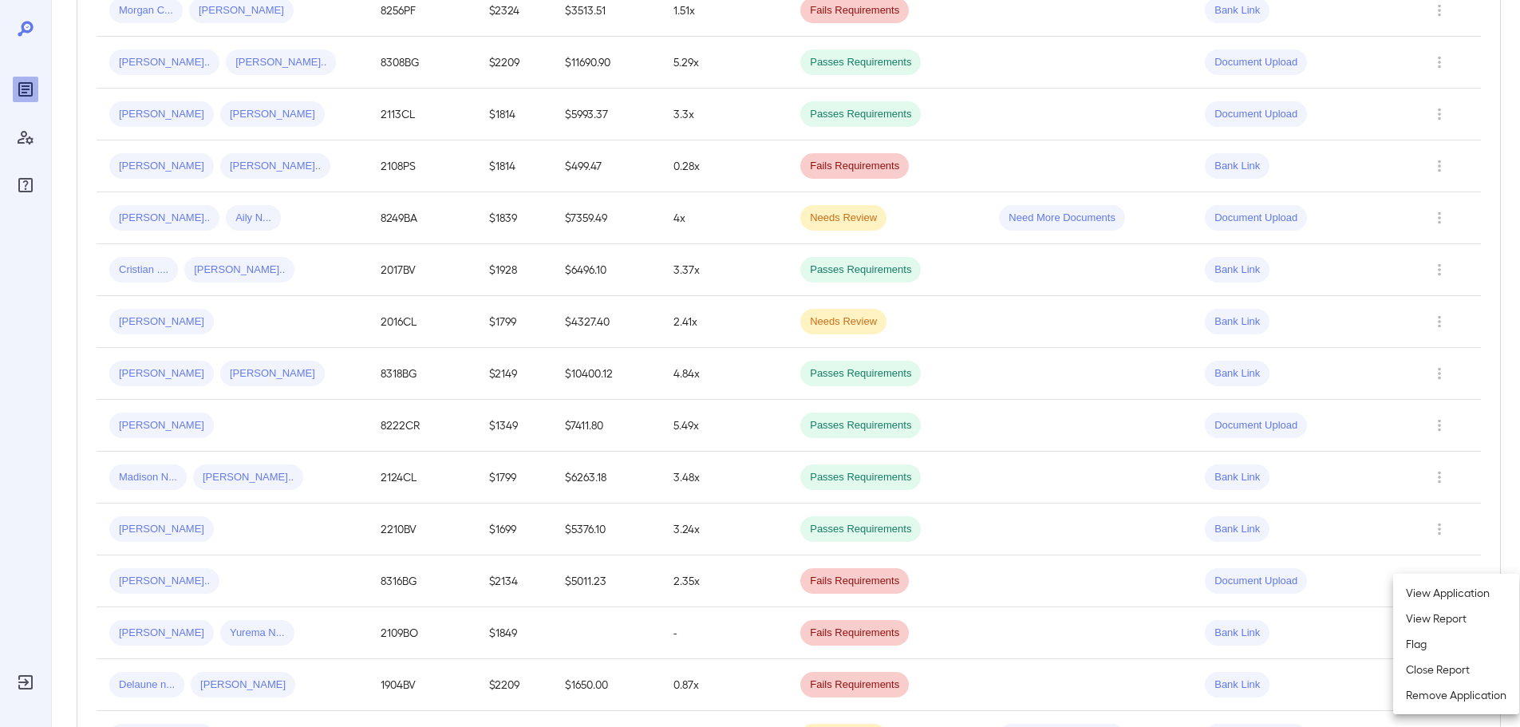
click at [1441, 548] on div at bounding box center [760, 363] width 1520 height 727
click at [1441, 571] on icon "Row Actions" at bounding box center [1440, 580] width 18 height 19
click at [1428, 658] on li "Close Report" at bounding box center [1456, 658] width 126 height 26
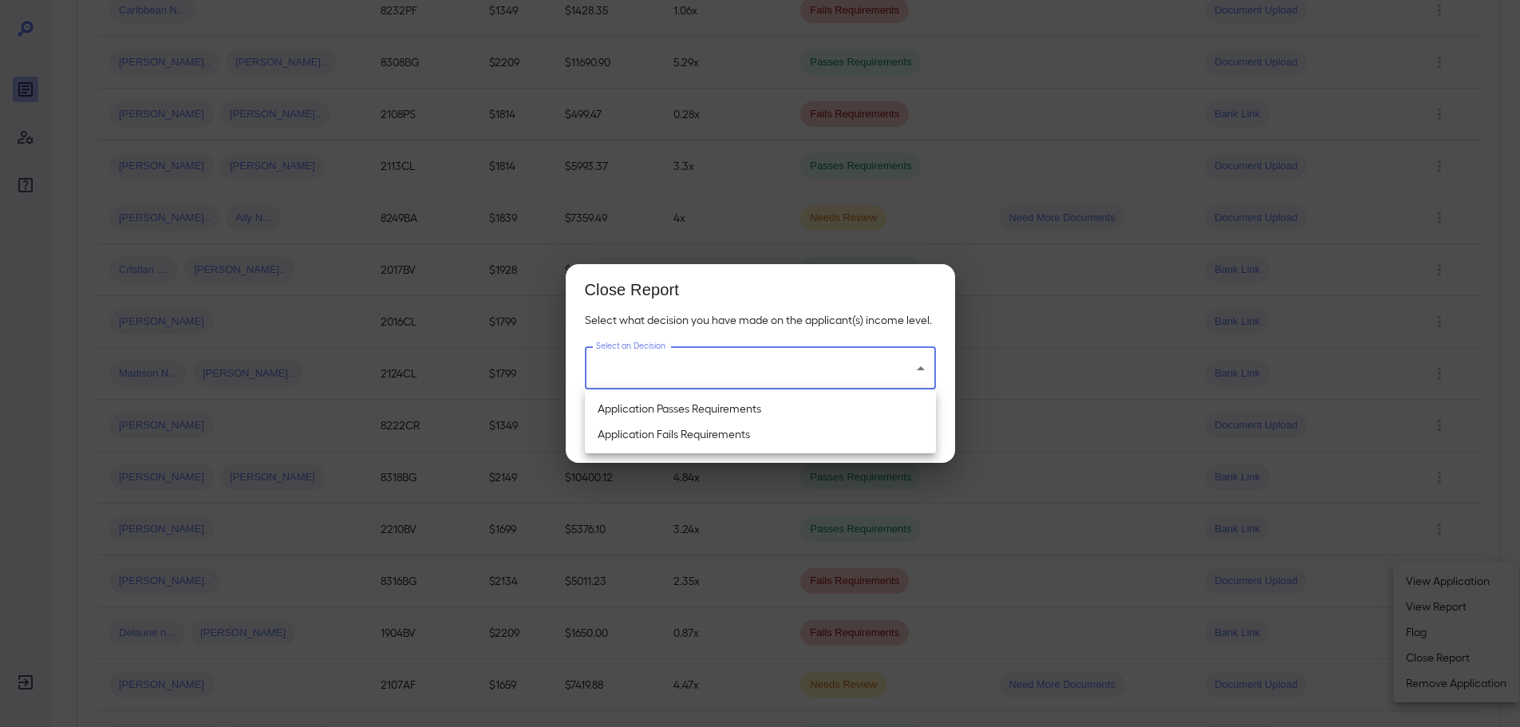
click at [719, 409] on li "Application Passes Requirements" at bounding box center [760, 409] width 351 height 26
type input "**********"
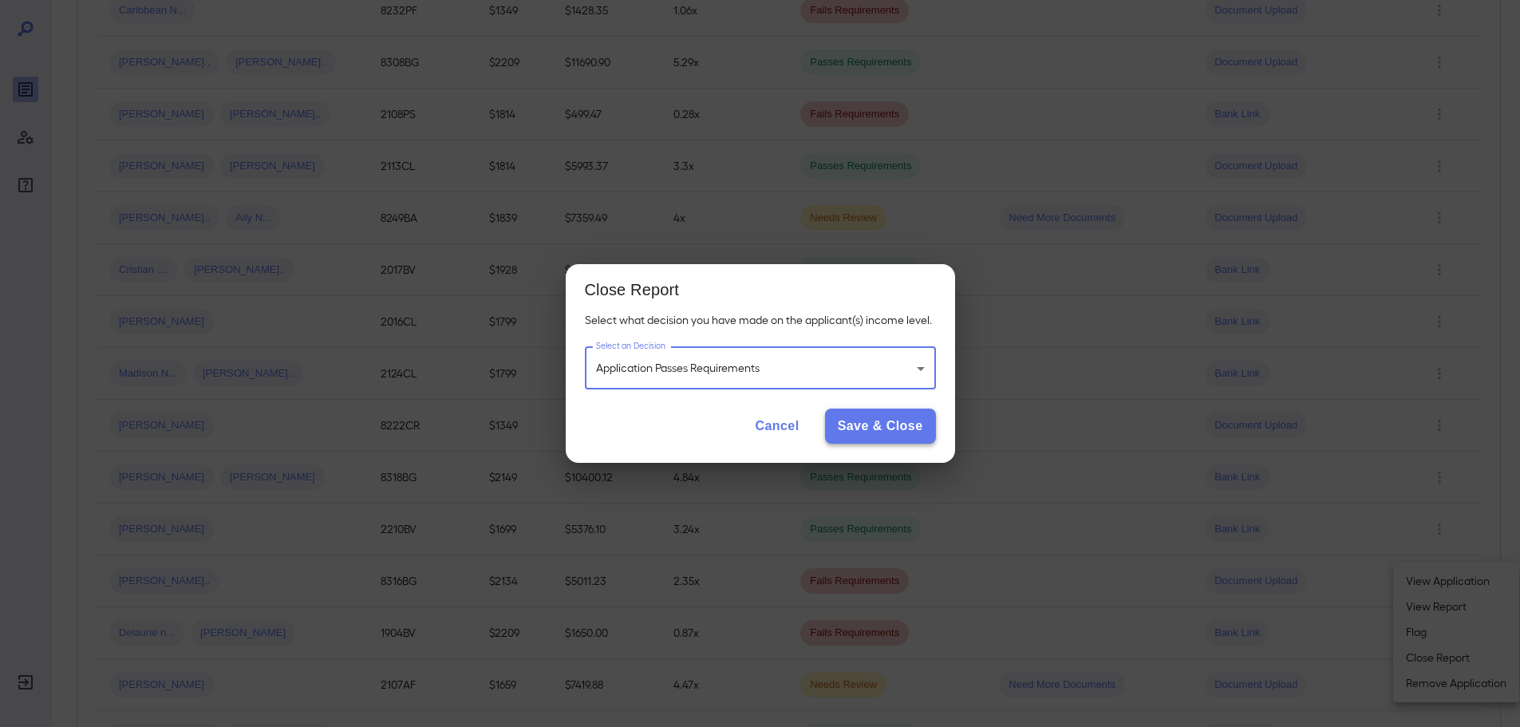
click at [893, 425] on button "Save & Close" at bounding box center [880, 426] width 111 height 35
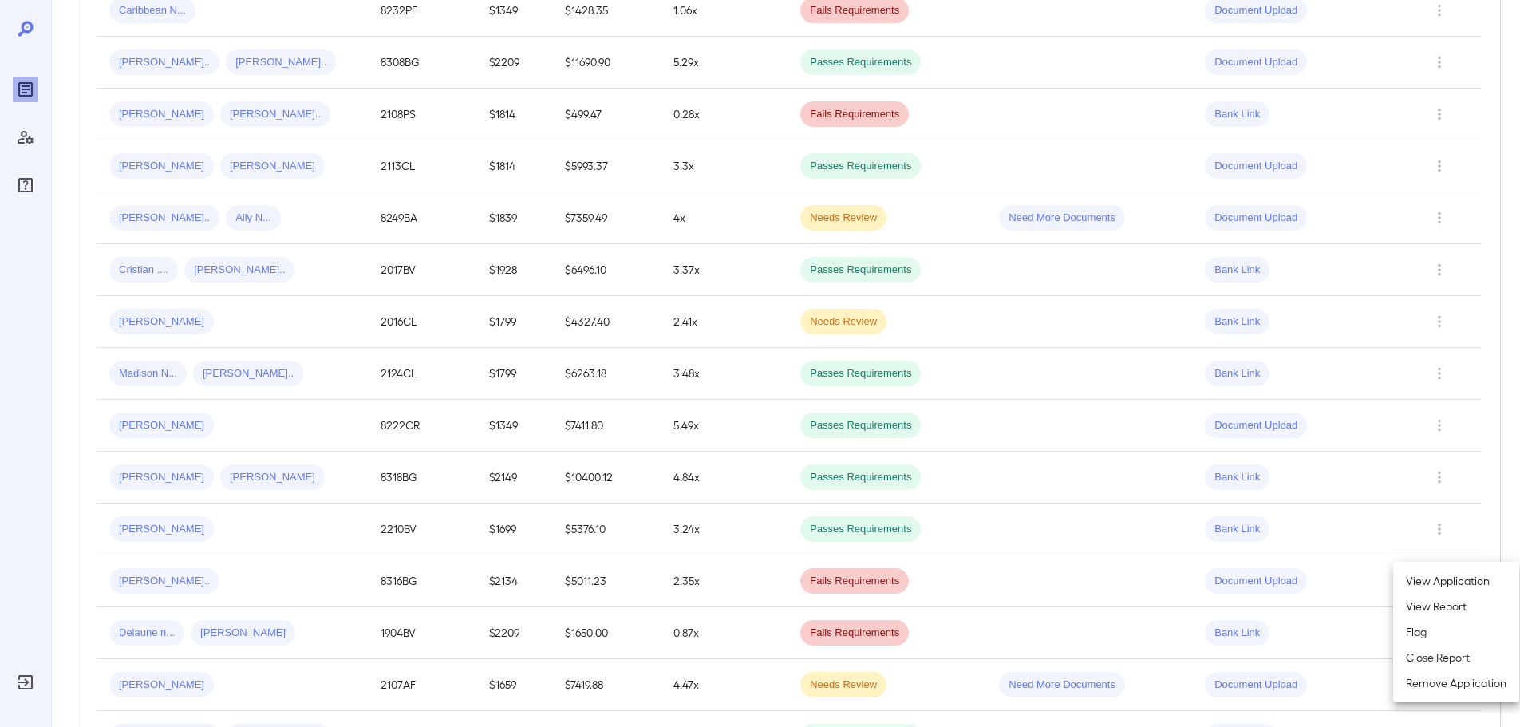
click at [1437, 377] on div at bounding box center [760, 363] width 1520 height 727
click at [1435, 416] on icon "Row Actions" at bounding box center [1440, 425] width 18 height 19
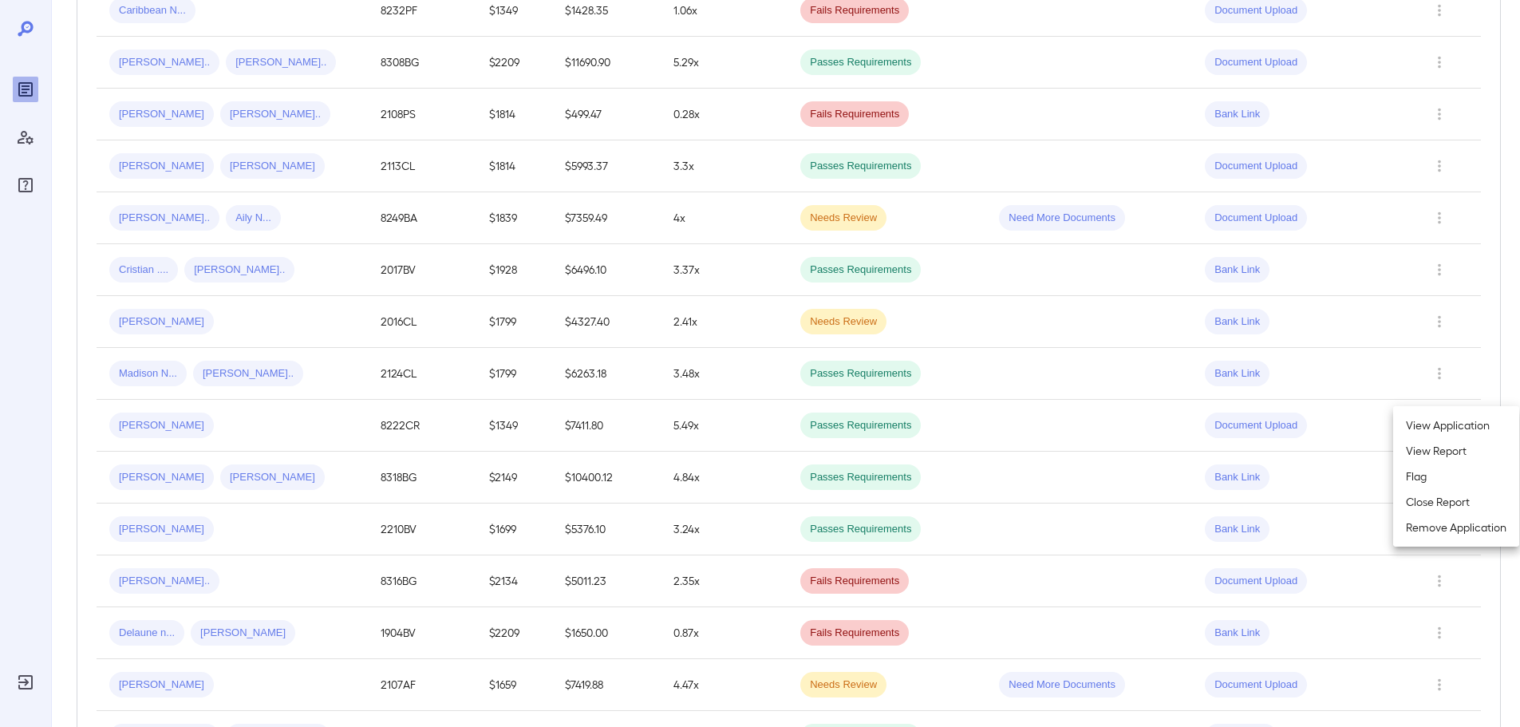
click at [1425, 508] on li "Close Report" at bounding box center [1456, 502] width 126 height 26
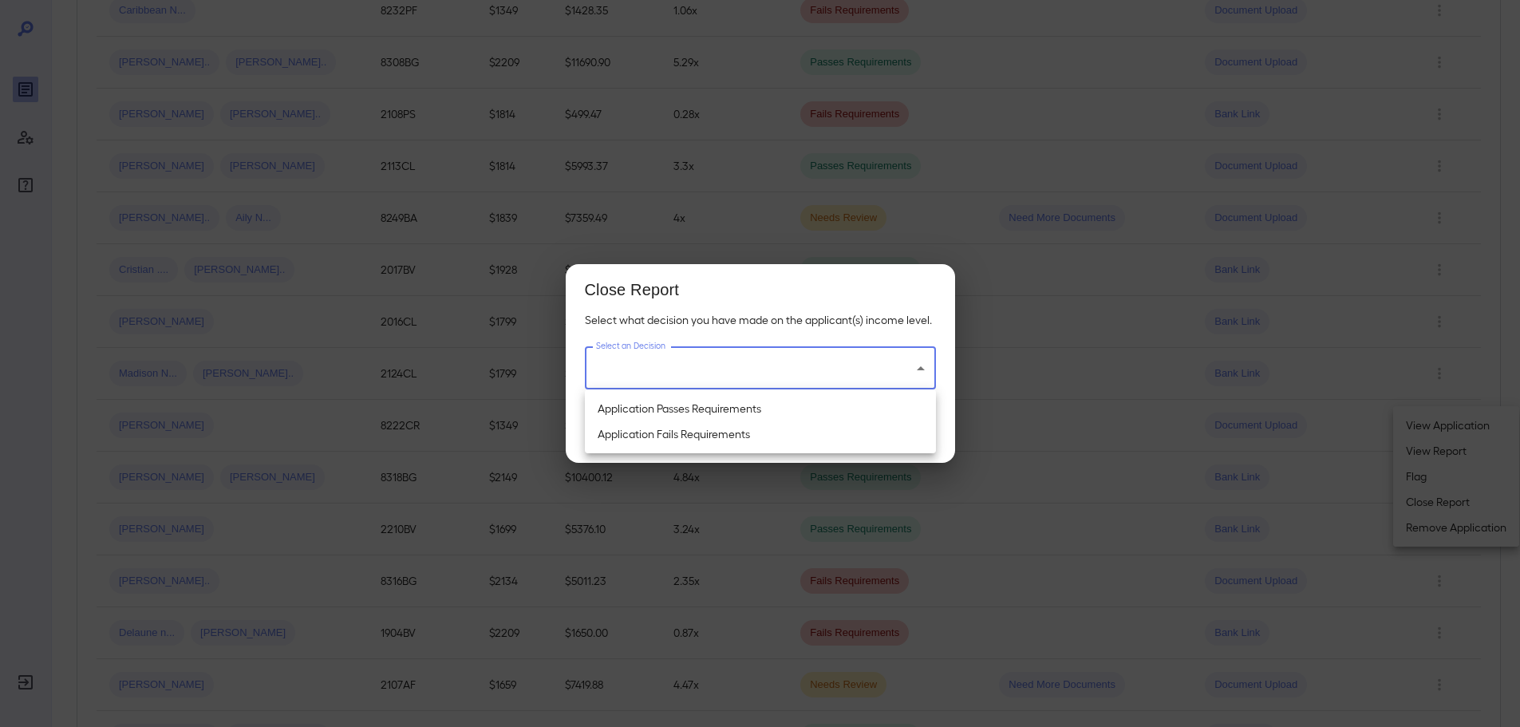
click at [704, 409] on li "Application Passes Requirements" at bounding box center [760, 409] width 351 height 26
type input "**********"
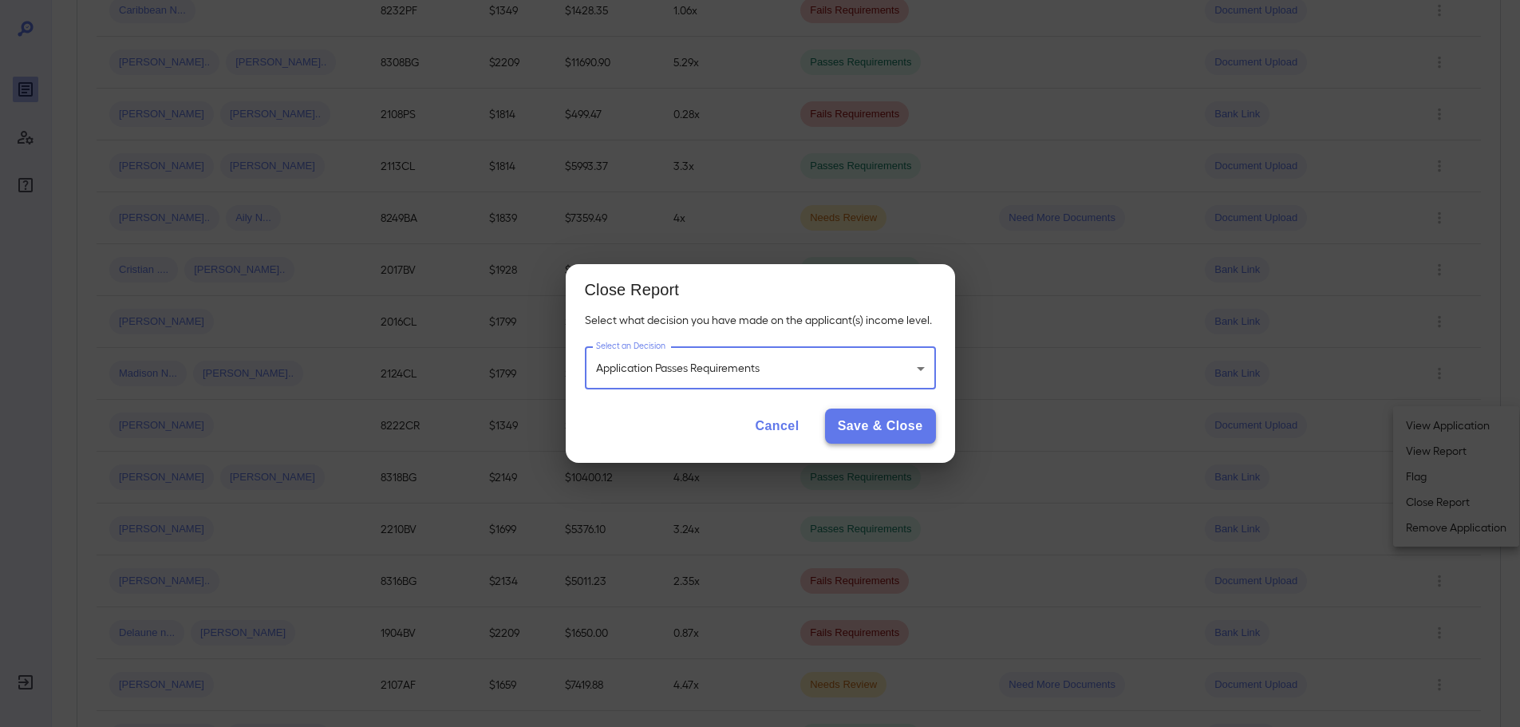
click at [871, 420] on button "Save & Close" at bounding box center [880, 426] width 111 height 35
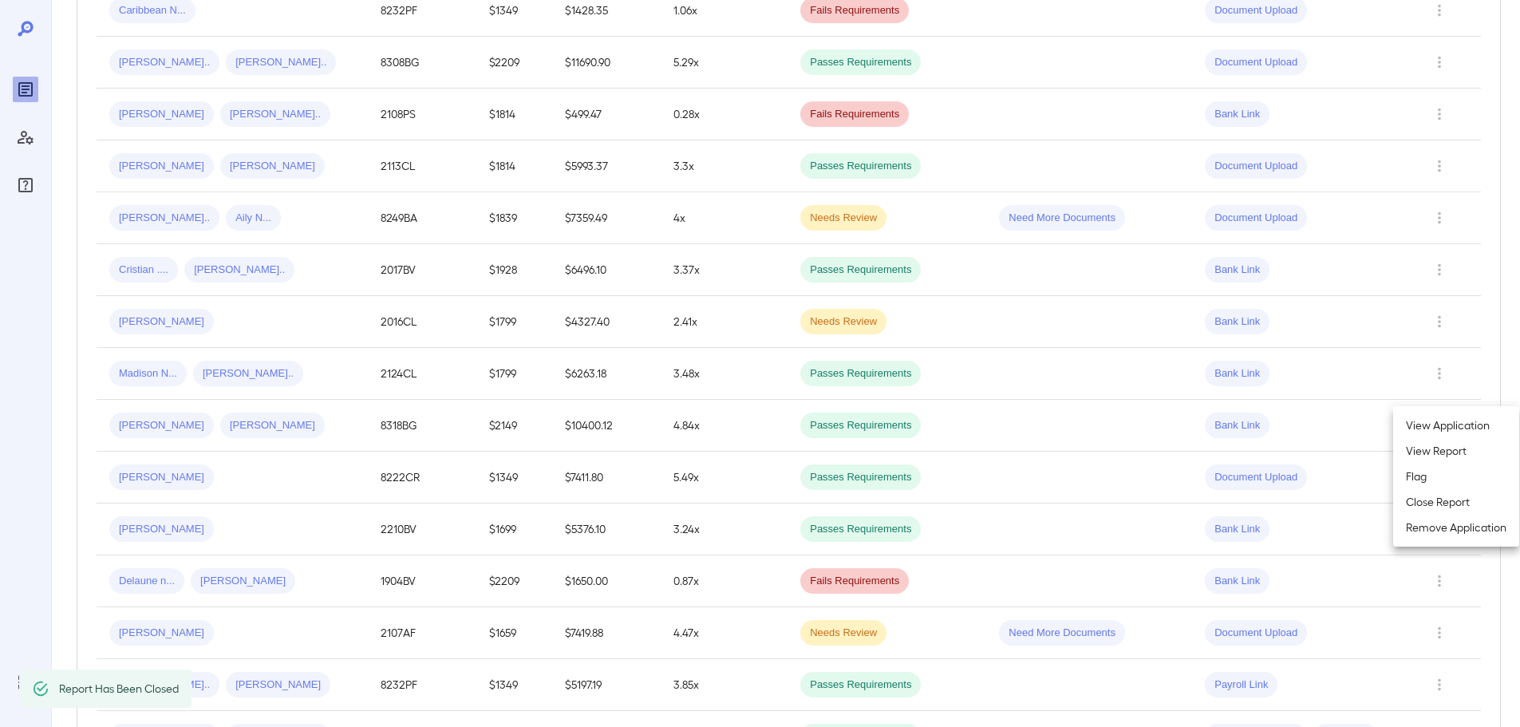
click at [203, 287] on div at bounding box center [760, 363] width 1520 height 727
click at [1432, 312] on icon "Row Actions" at bounding box center [1440, 321] width 18 height 19
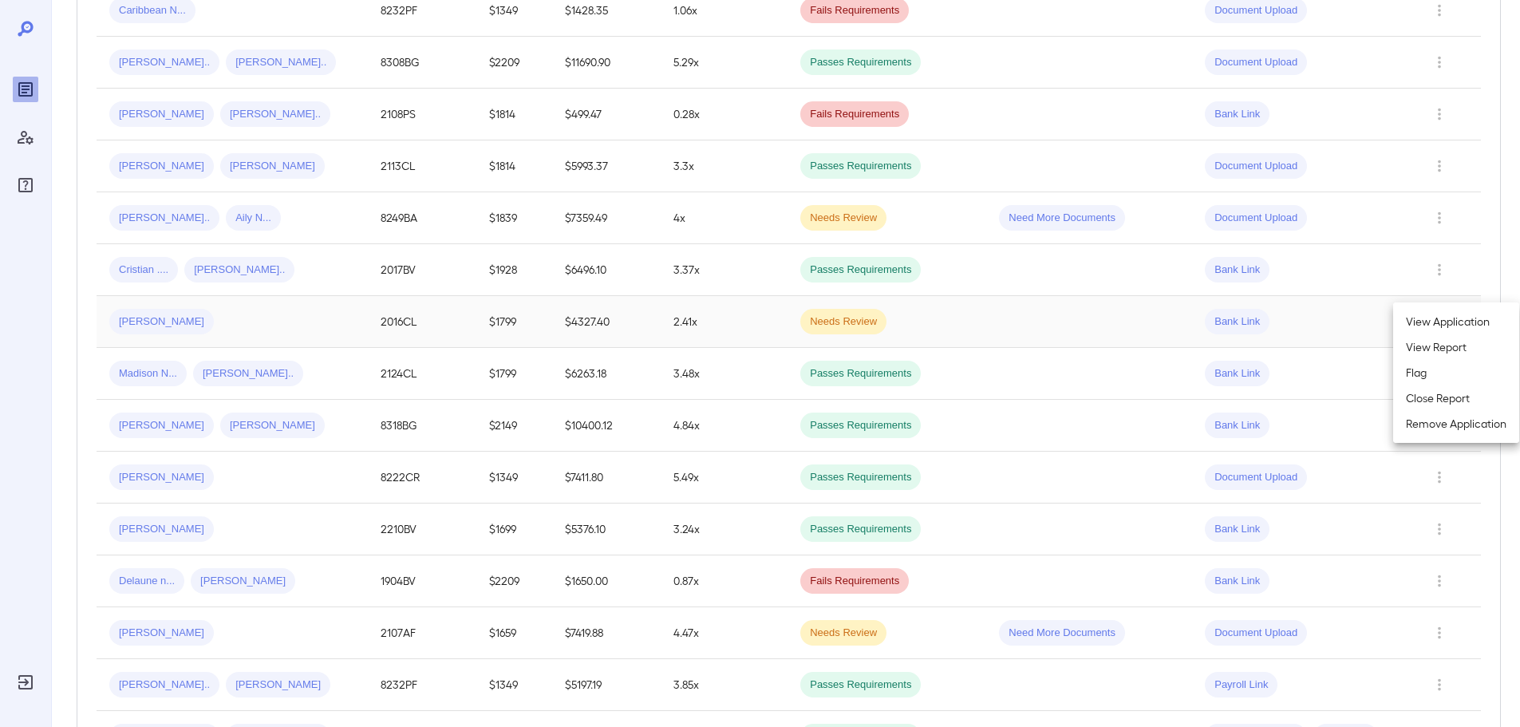
click at [1429, 399] on li "Close Report" at bounding box center [1456, 398] width 126 height 26
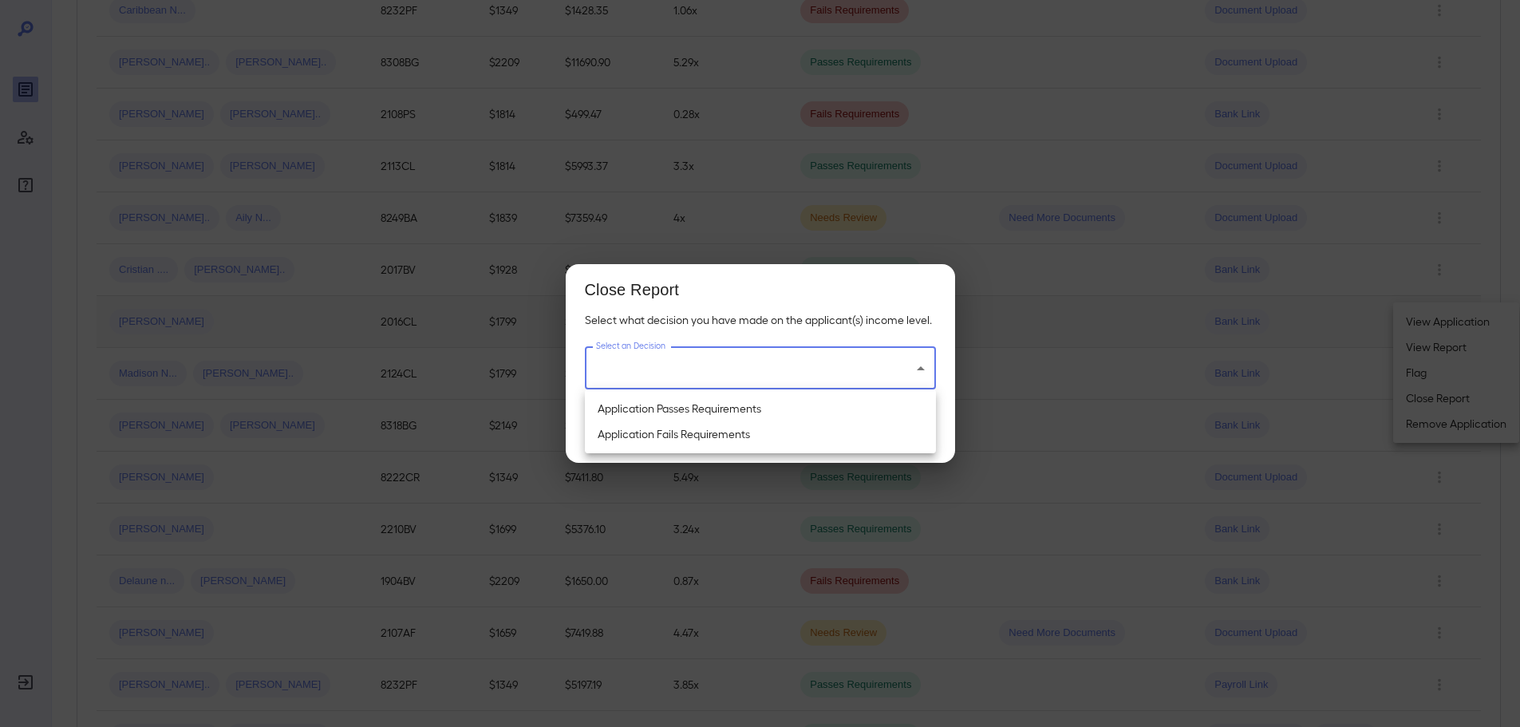
click at [774, 414] on li "Application Passes Requirements" at bounding box center [760, 409] width 351 height 26
type input "**********"
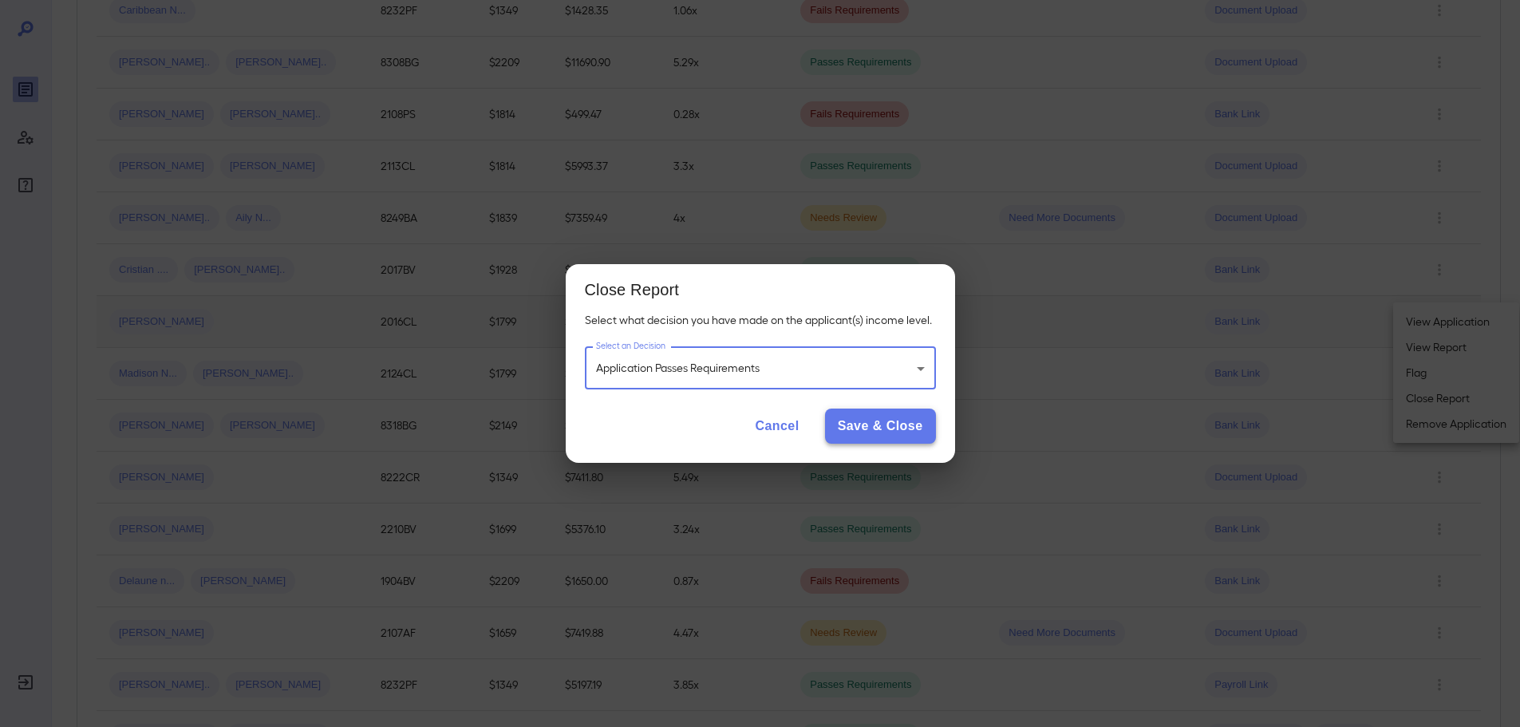
click at [886, 428] on button "Save & Close" at bounding box center [880, 426] width 111 height 35
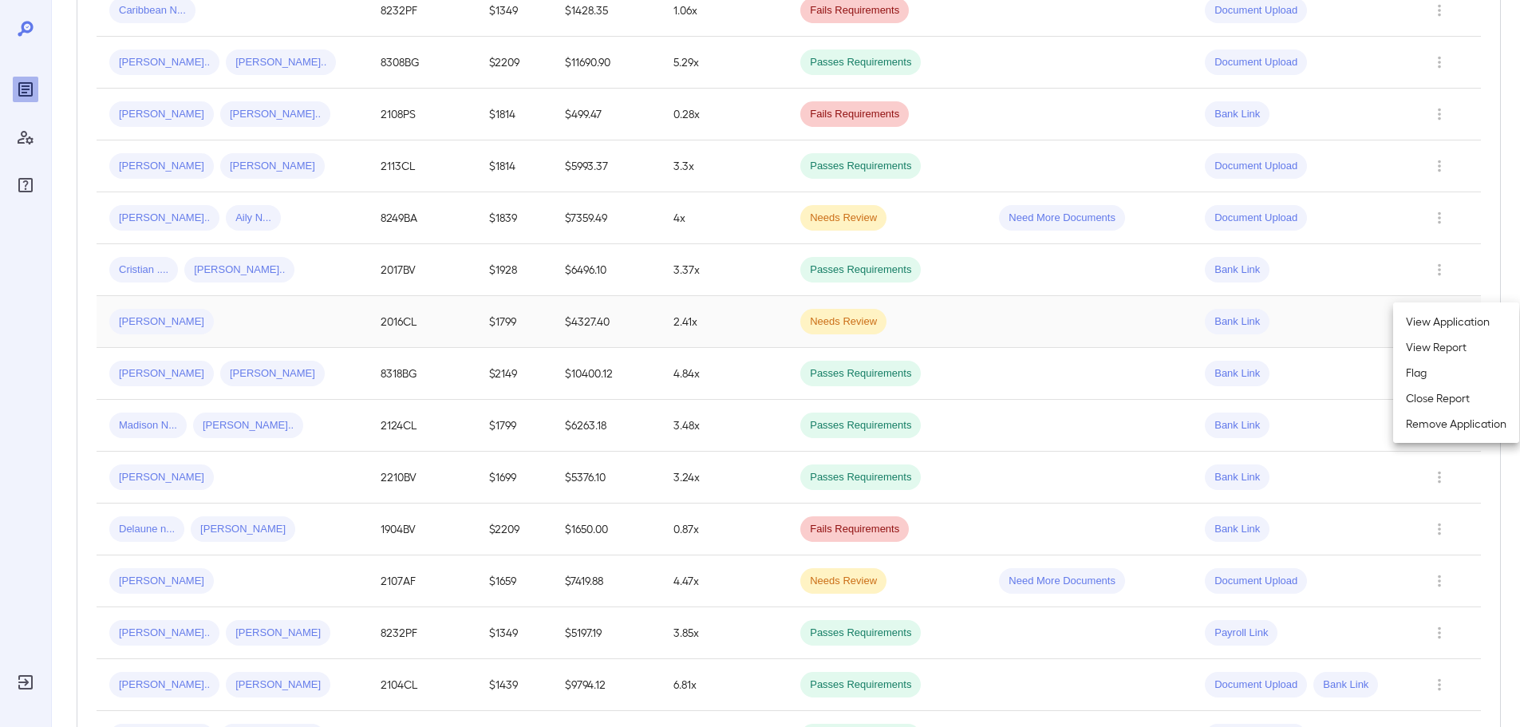
click at [1408, 186] on div at bounding box center [760, 363] width 1520 height 727
click at [1441, 208] on icon "Row Actions" at bounding box center [1440, 217] width 18 height 19
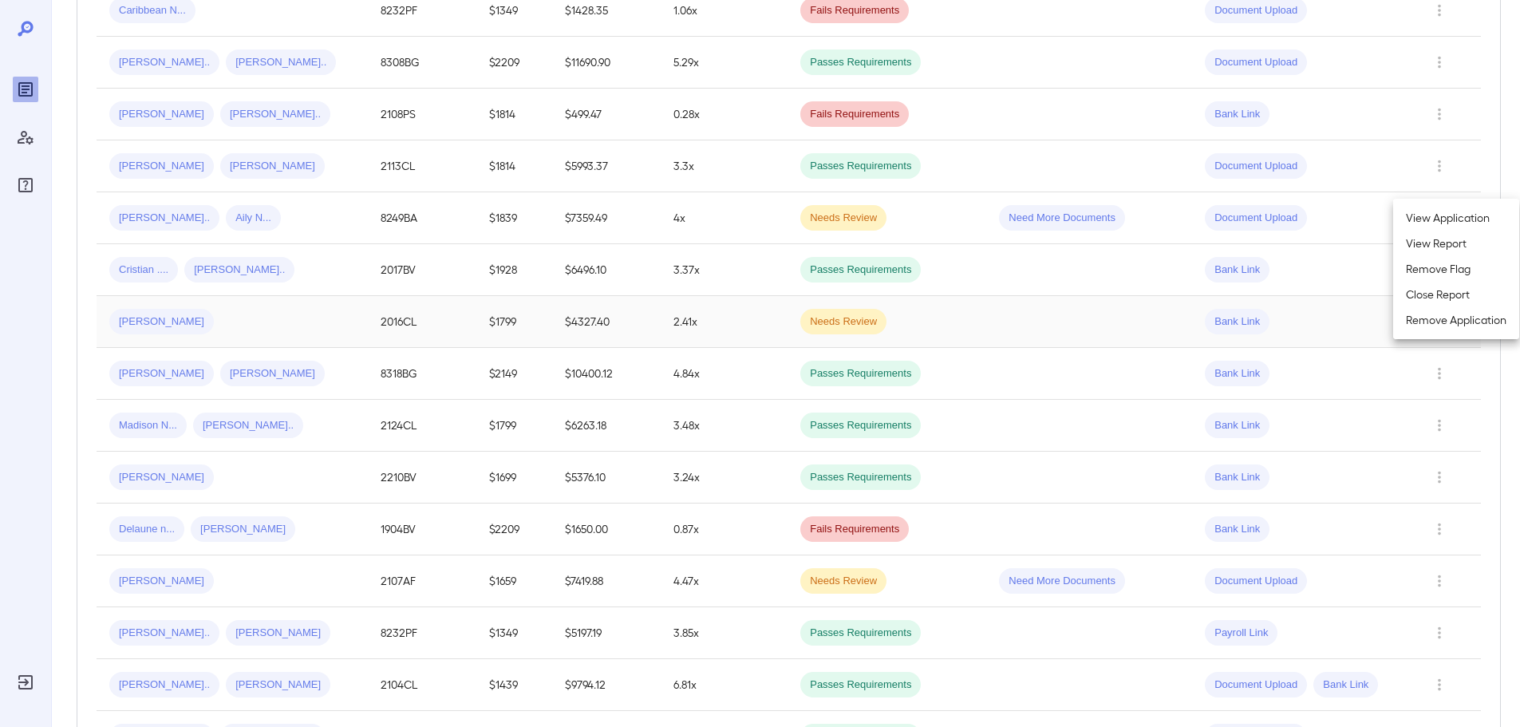
click at [1439, 297] on li "Close Report" at bounding box center [1456, 295] width 126 height 26
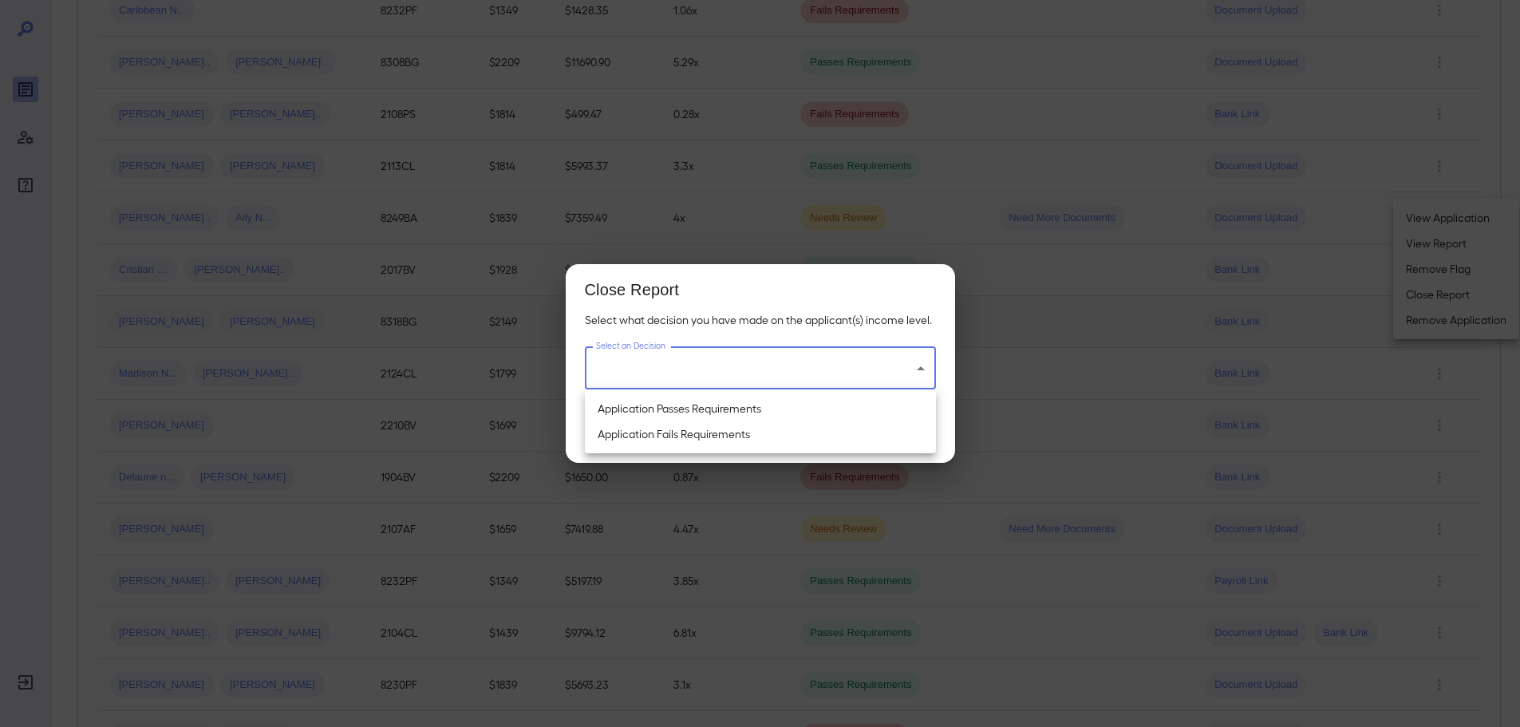
click at [864, 408] on li "Application Passes Requirements" at bounding box center [760, 409] width 351 height 26
type input "**********"
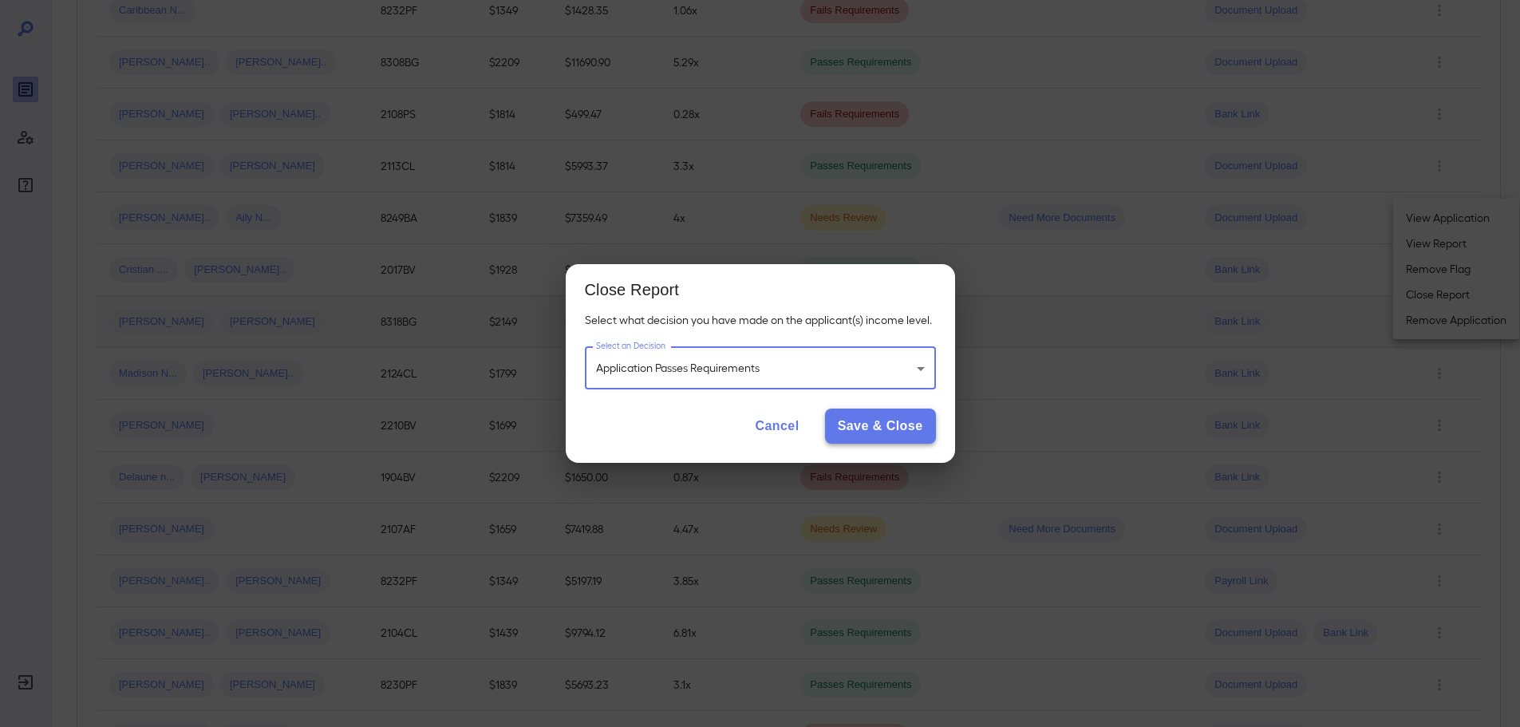
click at [883, 427] on button "Save & Close" at bounding box center [880, 426] width 111 height 35
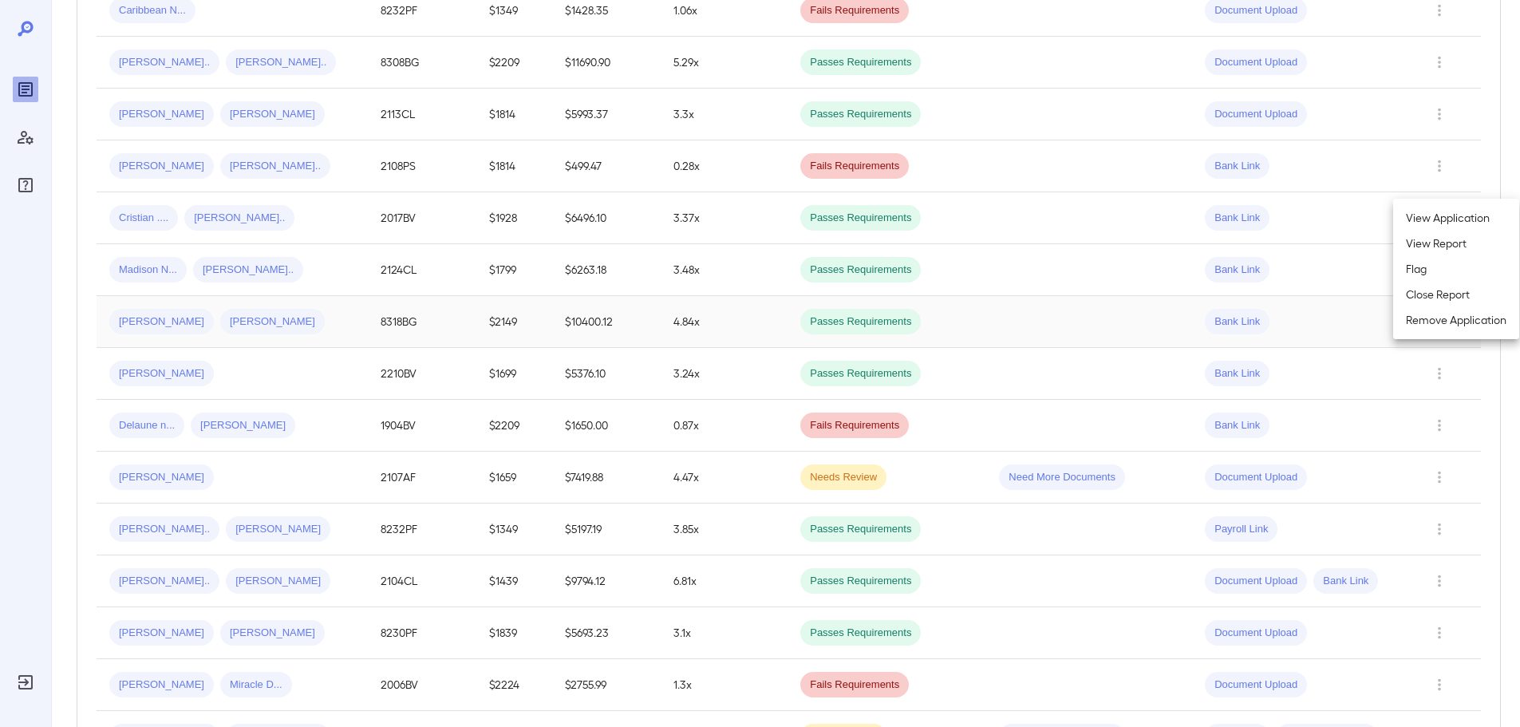
click at [473, 141] on div at bounding box center [760, 363] width 1520 height 727
click at [159, 159] on span "[PERSON_NAME]" at bounding box center [161, 166] width 105 height 15
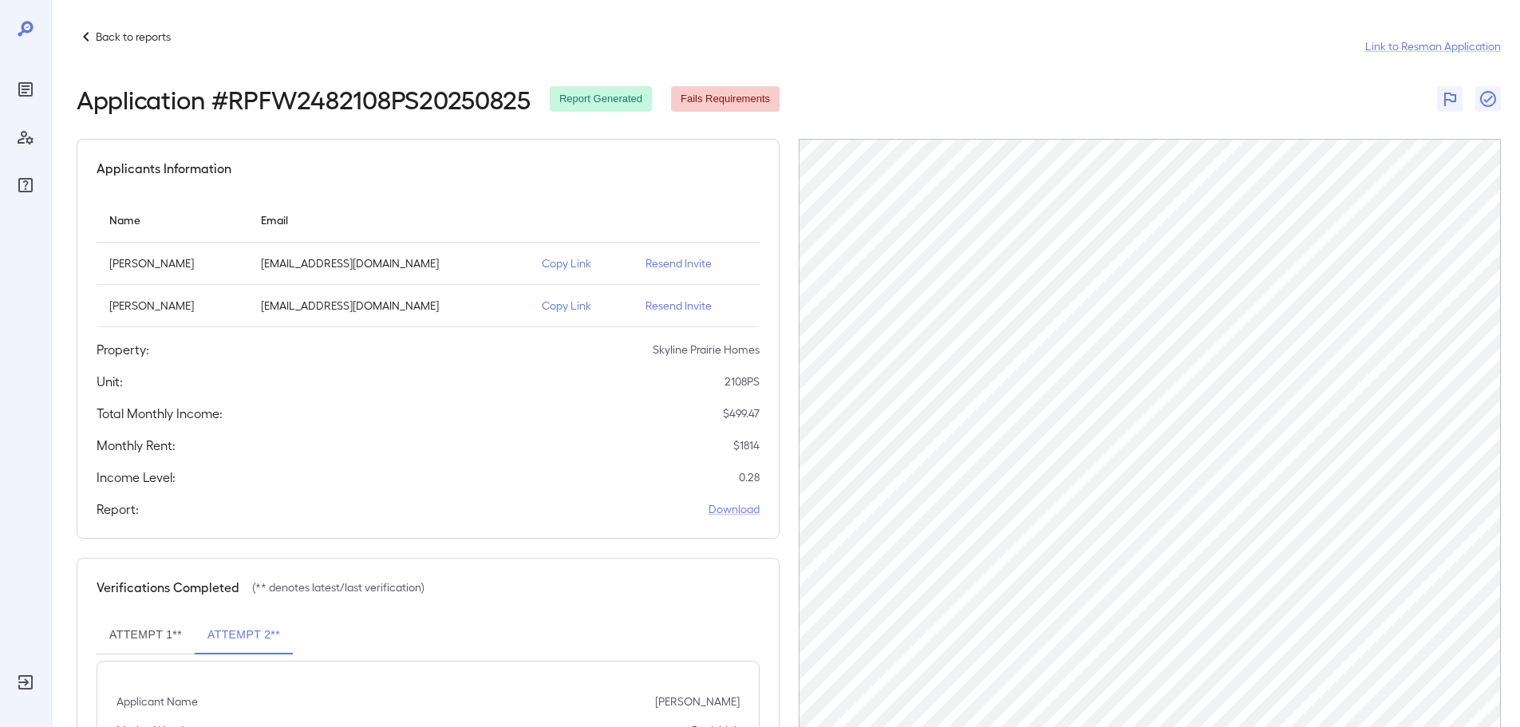
scroll to position [117, 0]
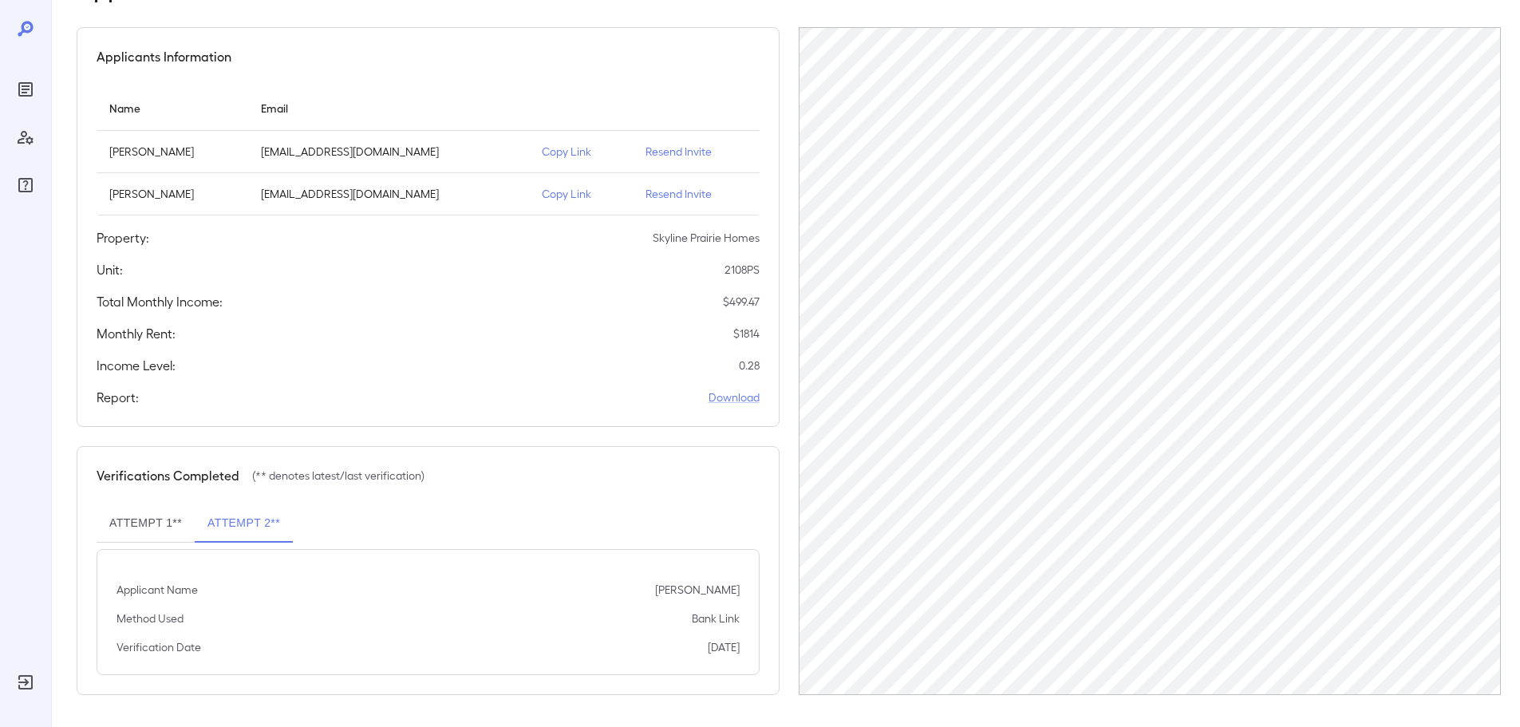
click at [156, 517] on button "Attempt 1**" at bounding box center [146, 523] width 98 height 38
click at [241, 527] on button "Attempt 2**" at bounding box center [244, 523] width 98 height 38
